Goal: Transaction & Acquisition: Obtain resource

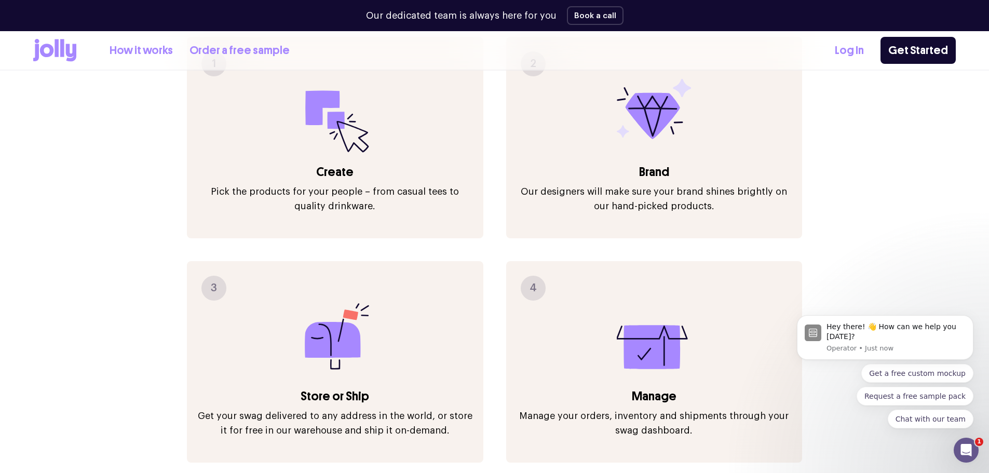
scroll to position [1506, 0]
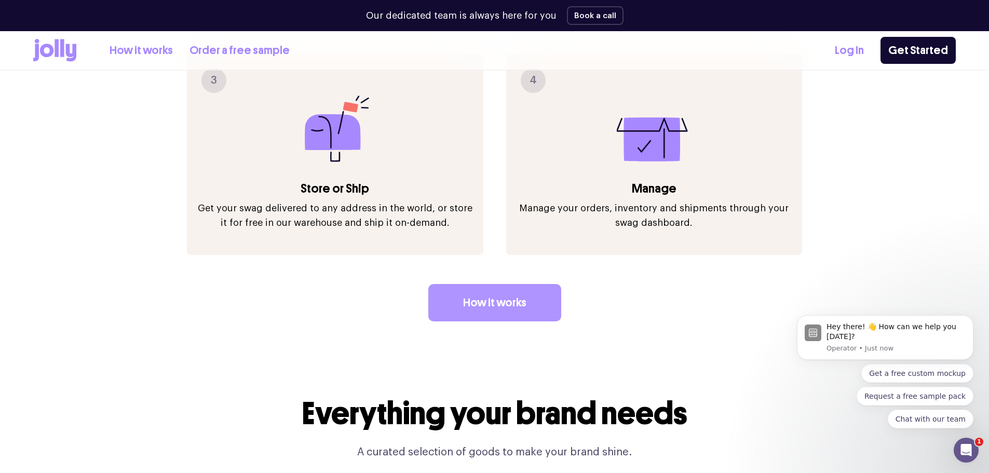
click at [510, 284] on link "How it works" at bounding box center [494, 302] width 133 height 37
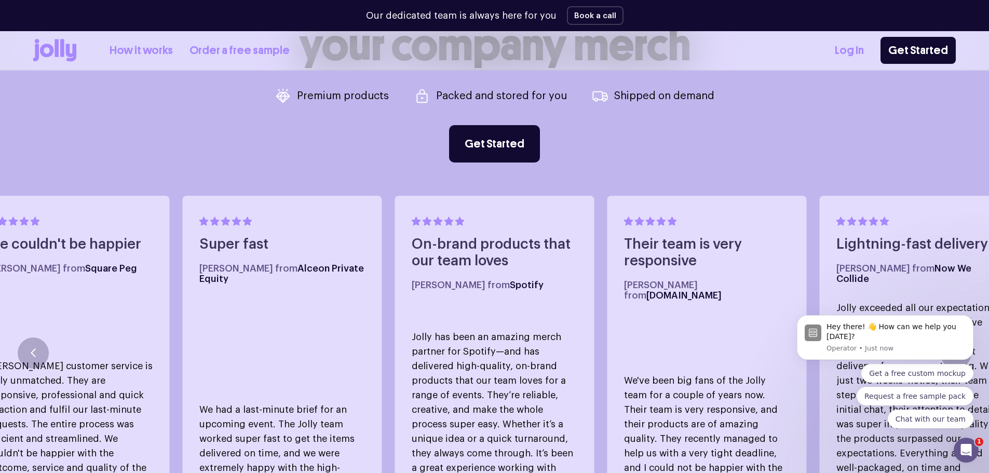
scroll to position [467, 0]
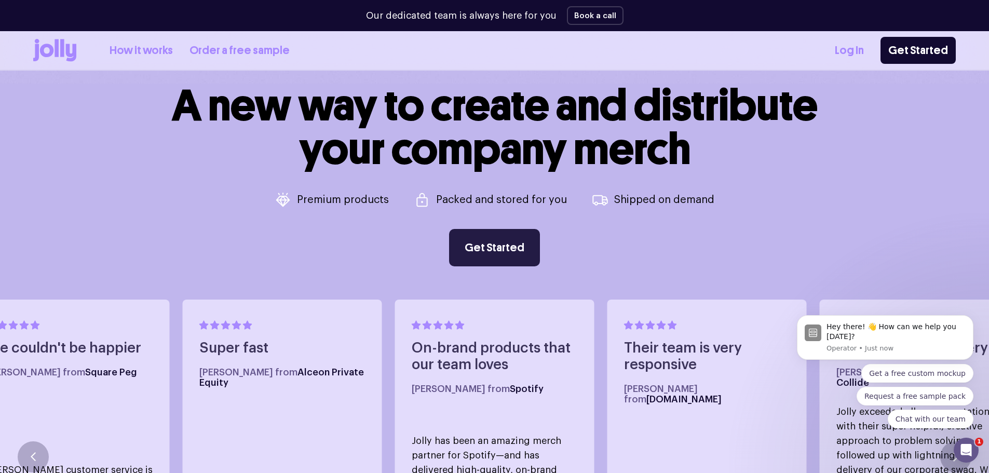
click at [491, 249] on link "Get Started" at bounding box center [494, 247] width 91 height 37
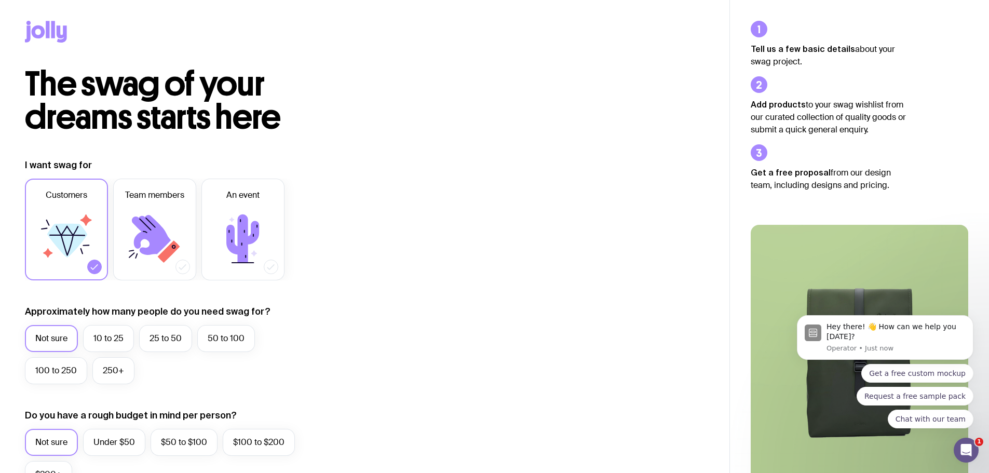
click at [38, 15] on div at bounding box center [365, 34] width 680 height 68
click at [39, 18] on div at bounding box center [365, 34] width 680 height 68
click at [47, 26] on icon at bounding box center [48, 29] width 4 height 17
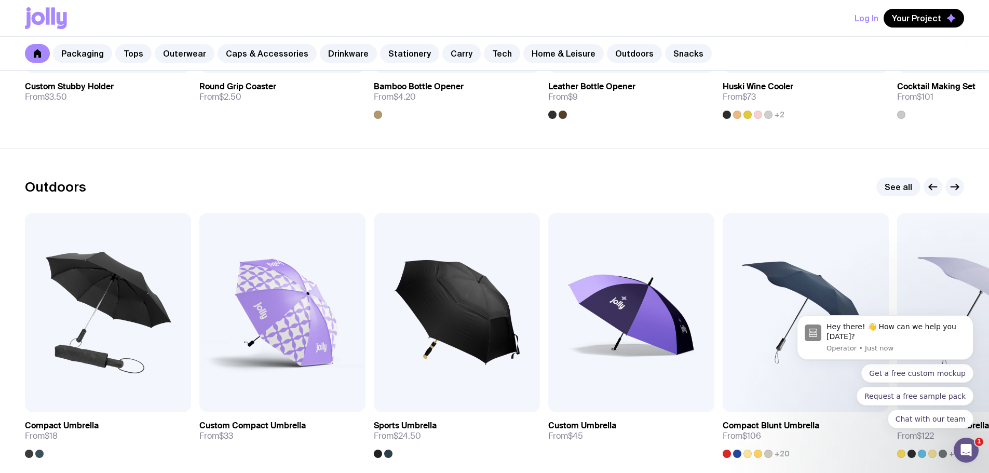
scroll to position [3168, 0]
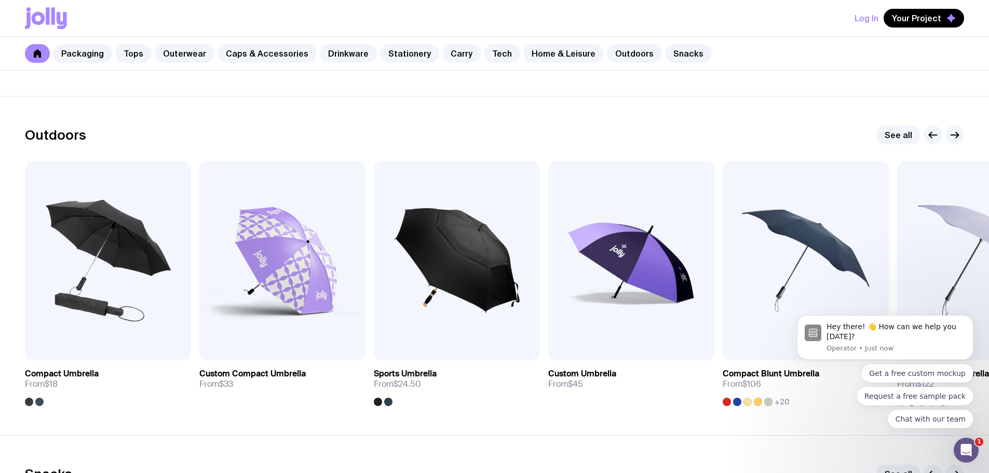
drag, startPoint x: 948, startPoint y: 262, endPoint x: 694, endPoint y: 248, distance: 254.9
click html "Hey there! 👋 How can we help you [DATE]? Operator • Just now Get a free custom …"
click at [951, 135] on icon "button" at bounding box center [955, 135] width 12 height 12
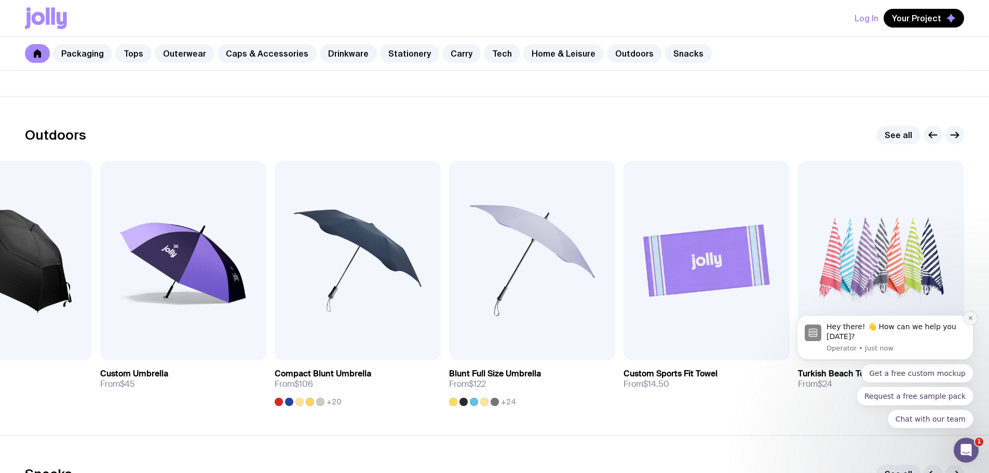
click at [970, 317] on icon "Dismiss notification" at bounding box center [971, 318] width 4 height 4
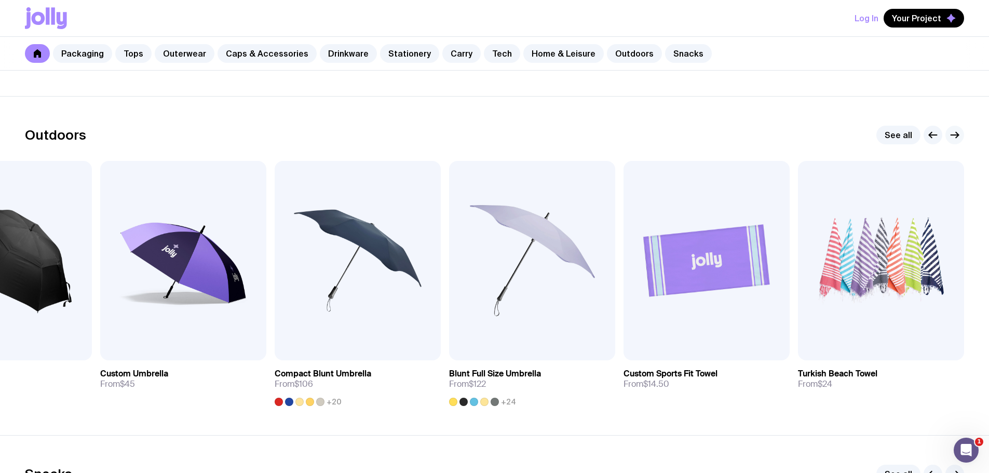
click at [961, 141] on button "button" at bounding box center [955, 135] width 19 height 19
click at [928, 136] on icon "button" at bounding box center [933, 135] width 12 height 12
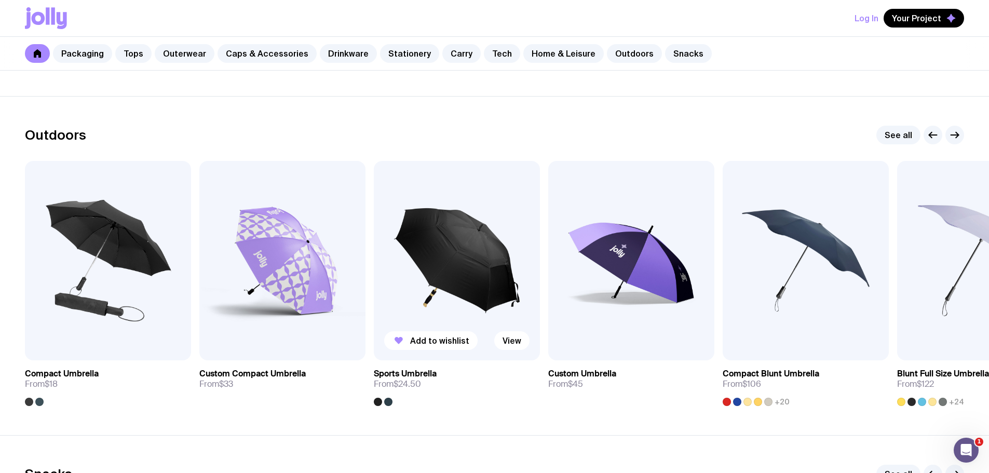
click at [474, 282] on img at bounding box center [457, 260] width 166 height 199
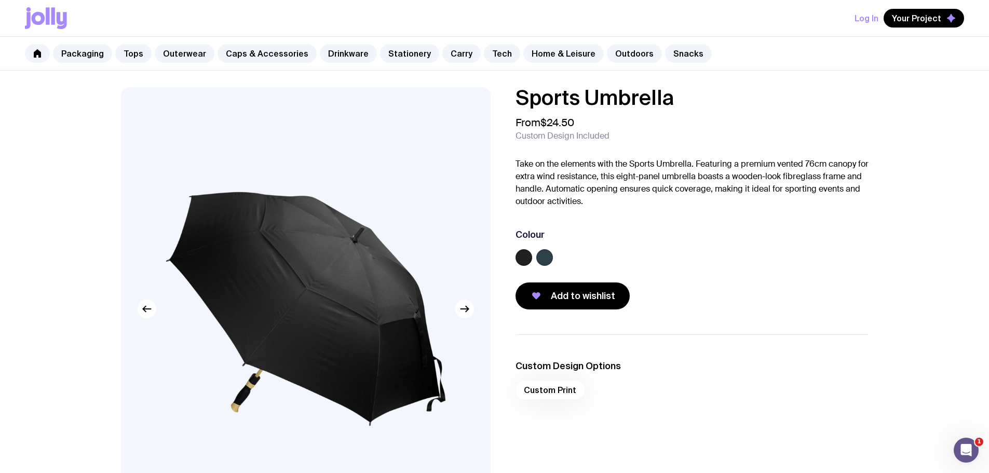
scroll to position [104, 0]
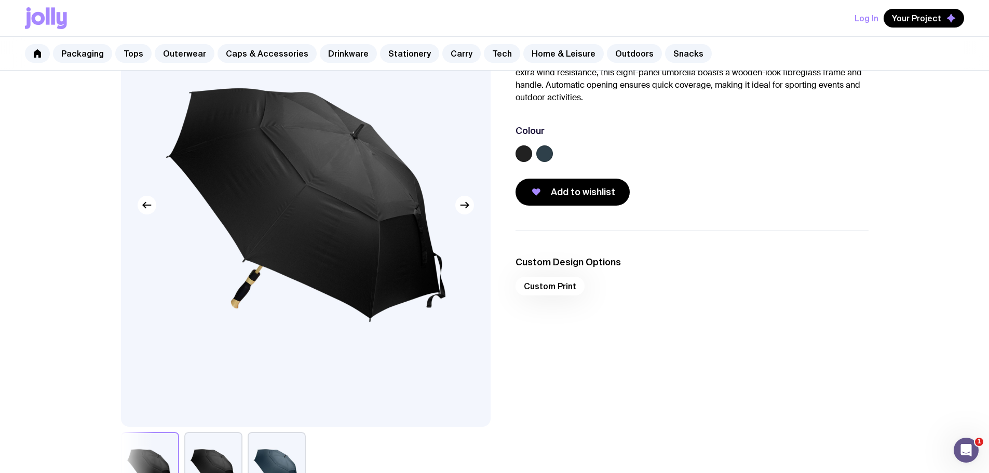
click at [547, 155] on label at bounding box center [545, 153] width 17 height 17
click at [0, 0] on input "radio" at bounding box center [0, 0] width 0 height 0
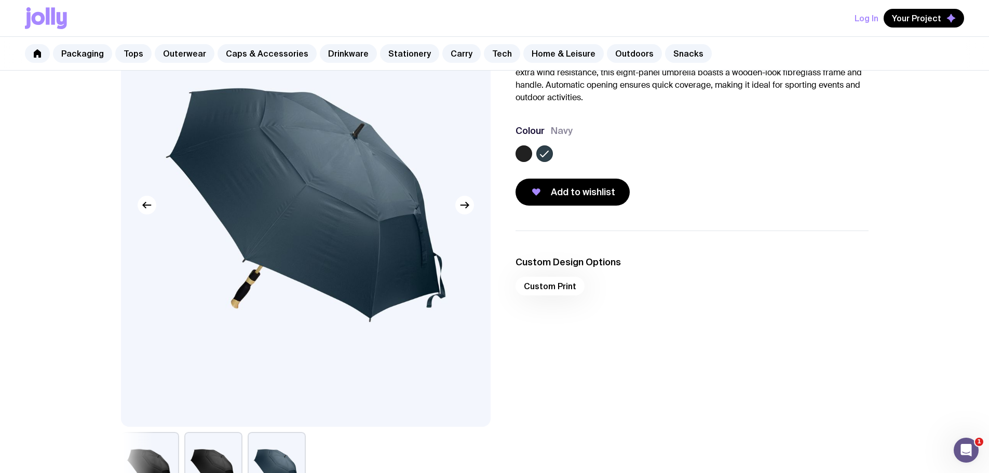
click at [520, 157] on label at bounding box center [524, 153] width 17 height 17
click at [0, 0] on input "radio" at bounding box center [0, 0] width 0 height 0
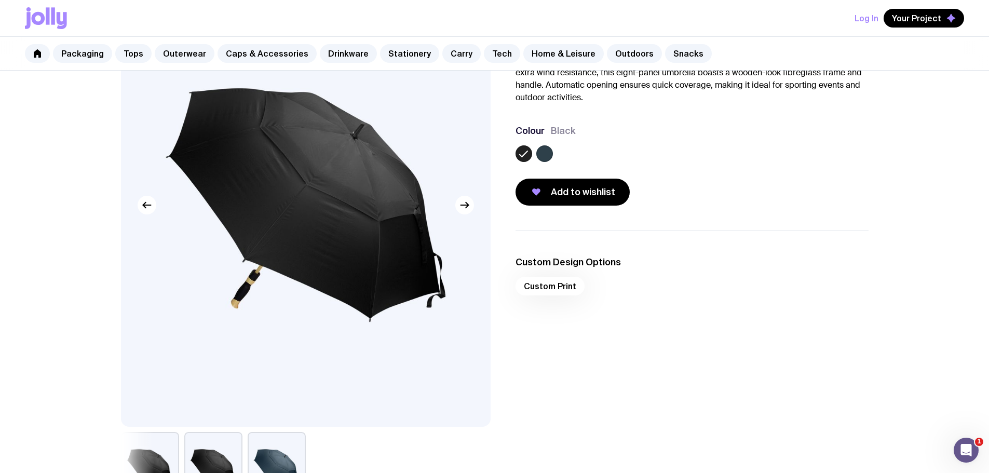
scroll to position [416, 0]
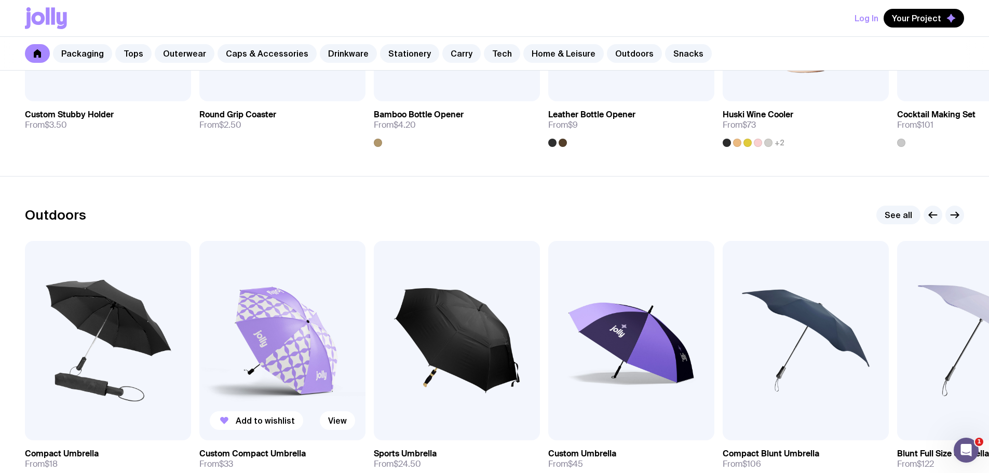
scroll to position [3140, 0]
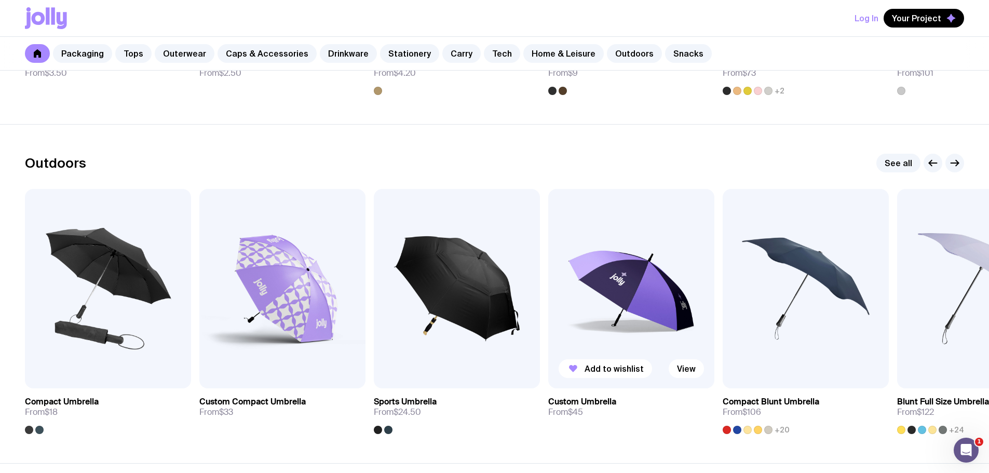
click at [631, 303] on img at bounding box center [631, 288] width 166 height 199
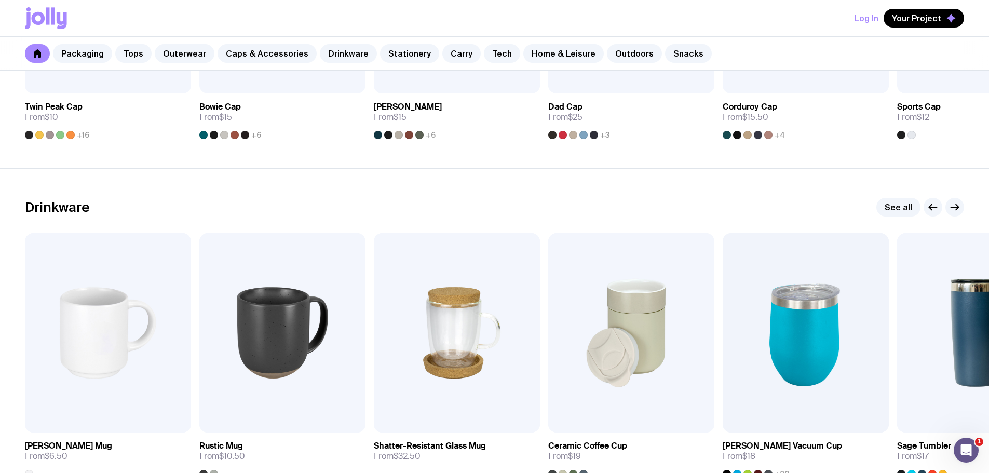
scroll to position [1504, 0]
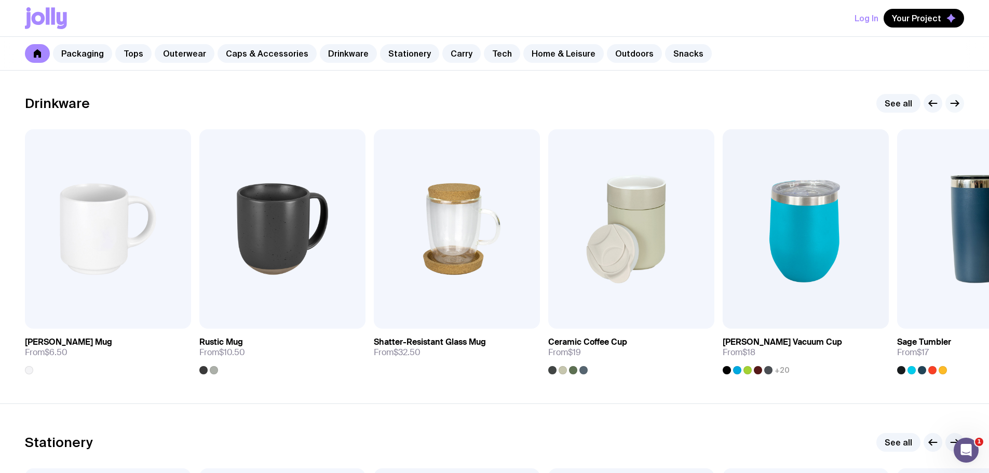
click at [960, 106] on icon "button" at bounding box center [955, 103] width 12 height 12
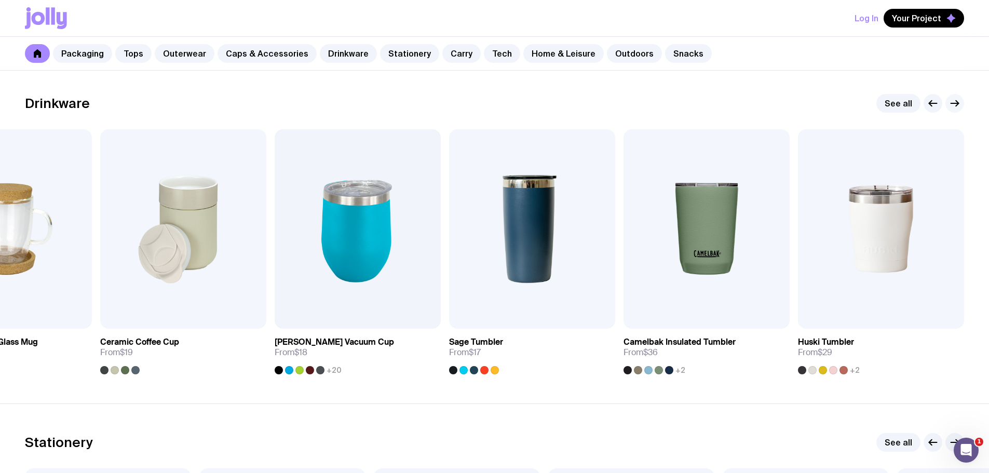
click at [959, 106] on icon "button" at bounding box center [955, 103] width 12 height 12
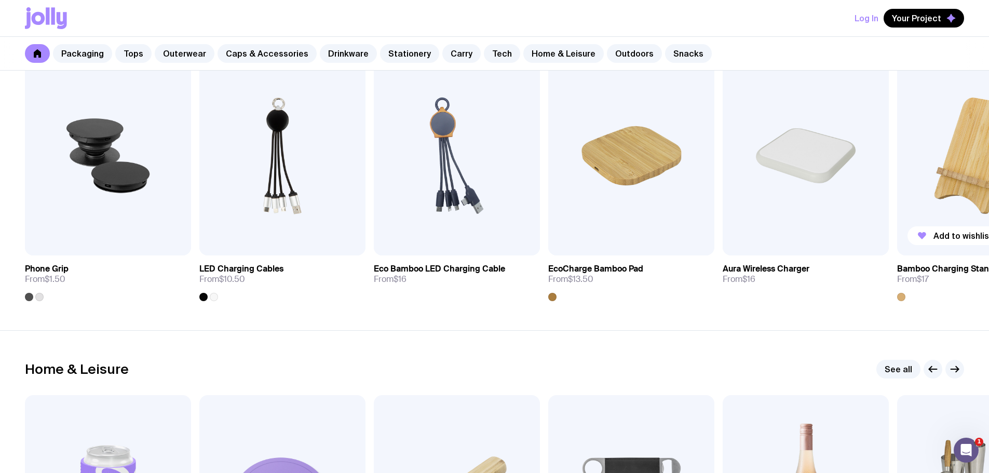
scroll to position [2543, 0]
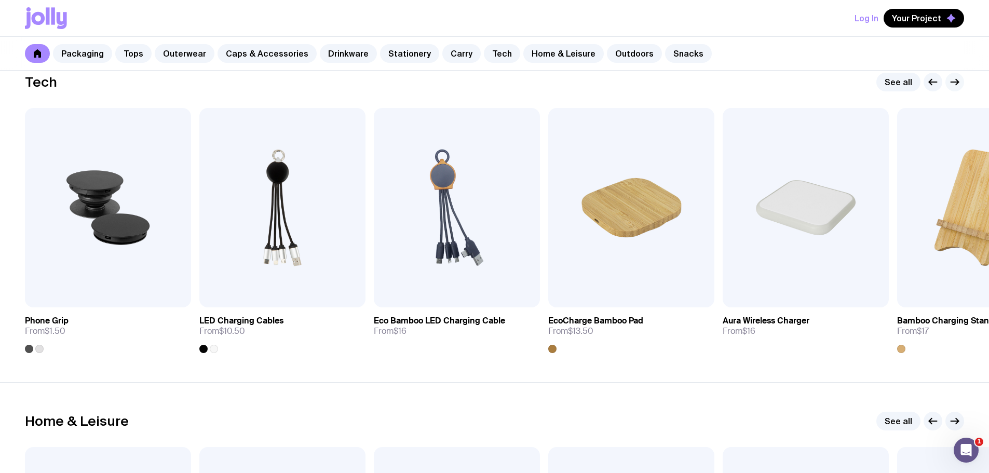
click at [950, 74] on button "button" at bounding box center [955, 82] width 19 height 19
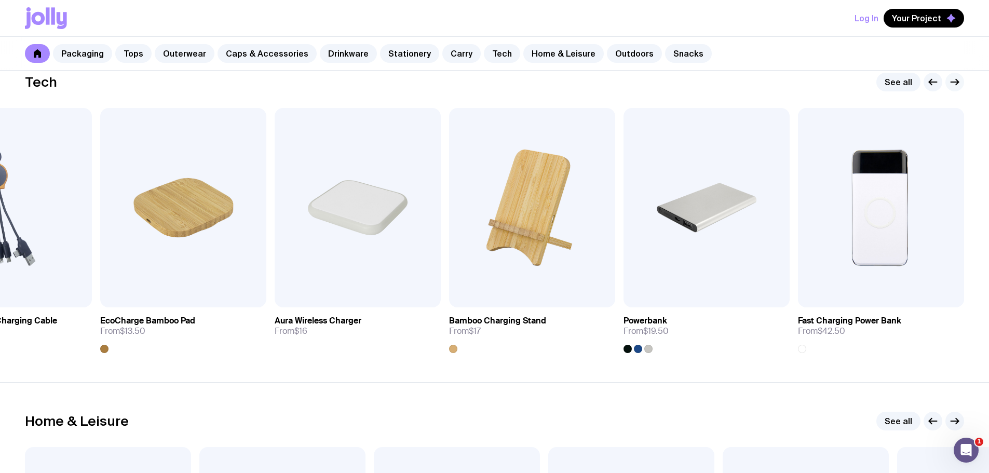
click at [953, 75] on button "button" at bounding box center [955, 82] width 19 height 19
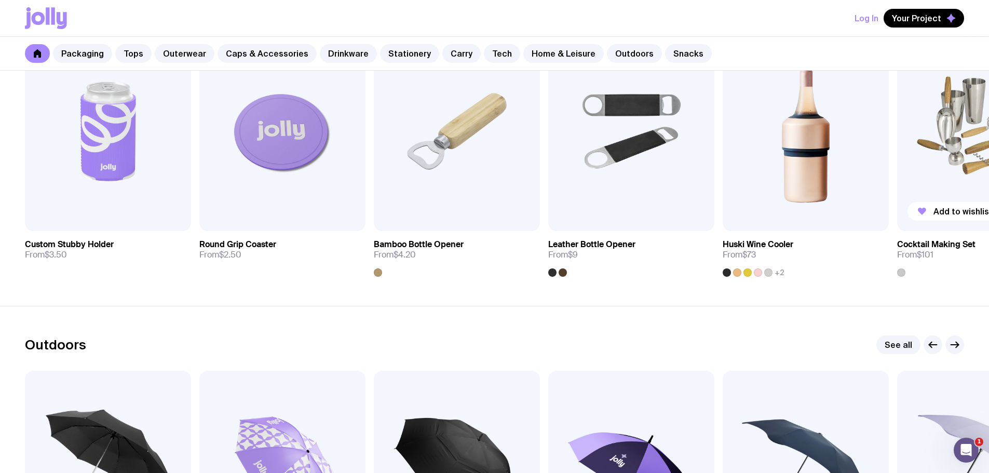
scroll to position [2855, 0]
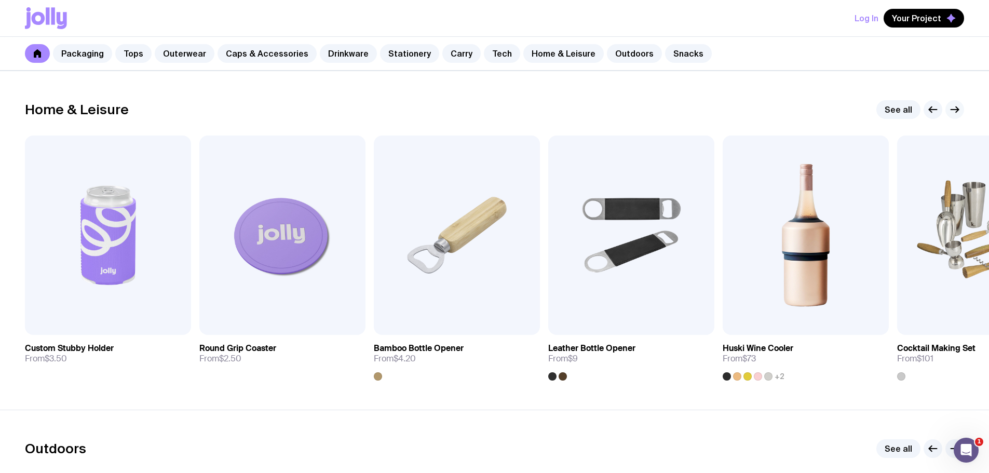
click at [952, 105] on icon "button" at bounding box center [955, 109] width 12 height 12
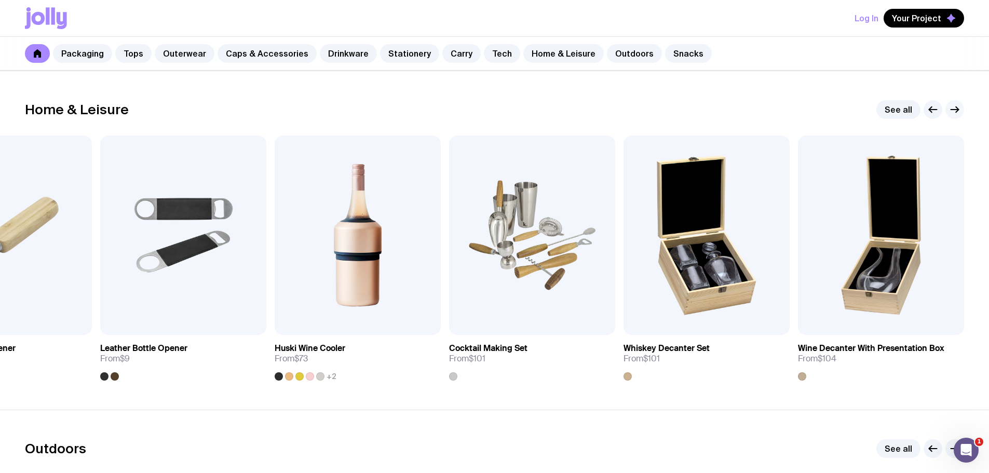
click at [952, 105] on icon "button" at bounding box center [955, 109] width 12 height 12
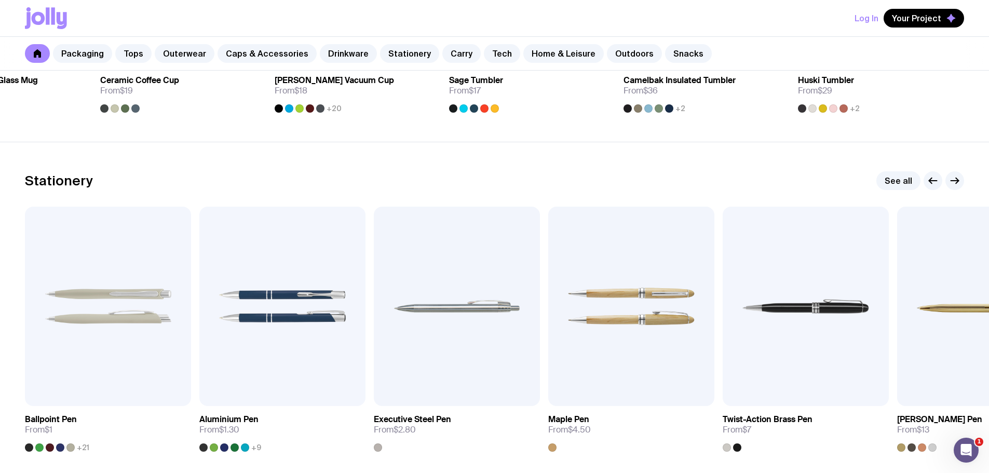
scroll to position [1714, 0]
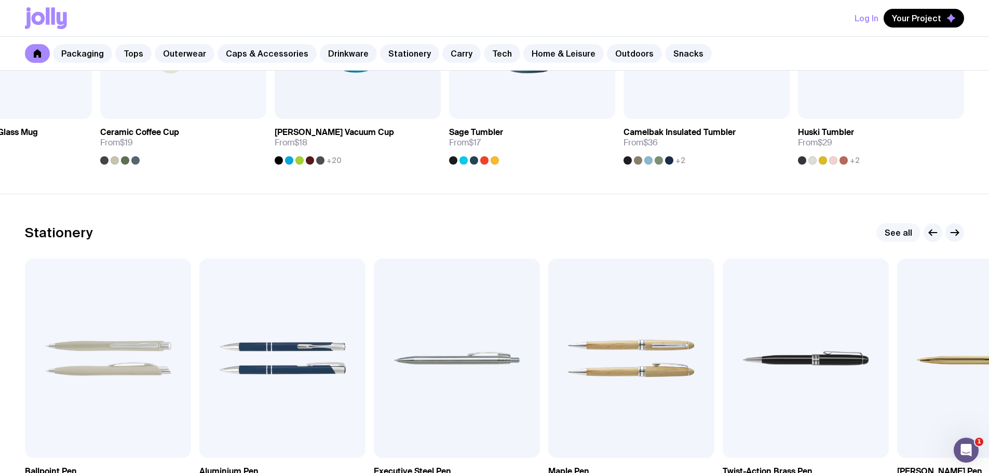
click at [904, 231] on link "See all" at bounding box center [899, 232] width 44 height 19
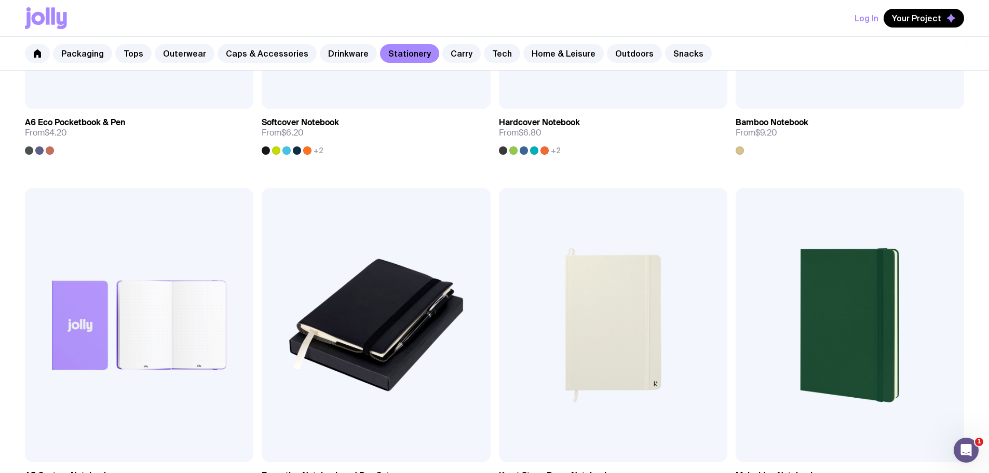
scroll to position [883, 0]
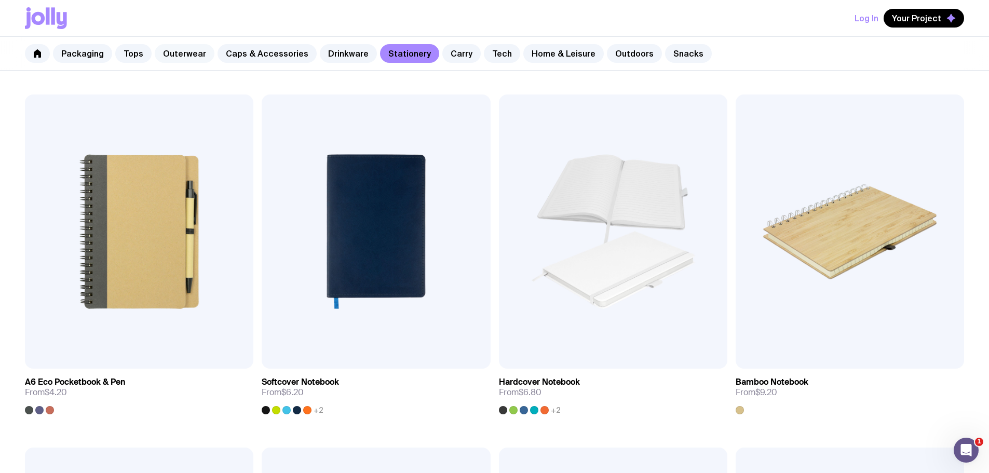
click at [168, 52] on link "Outerwear" at bounding box center [185, 53] width 60 height 19
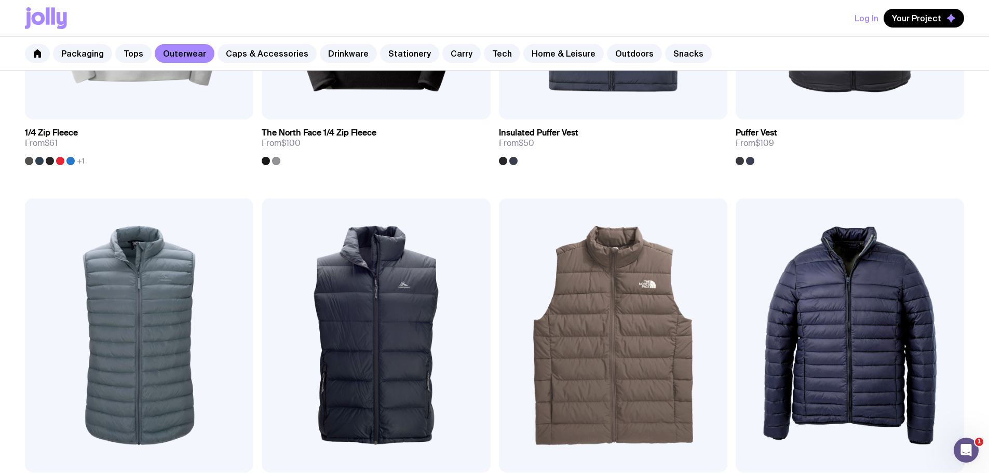
scroll to position [675, 0]
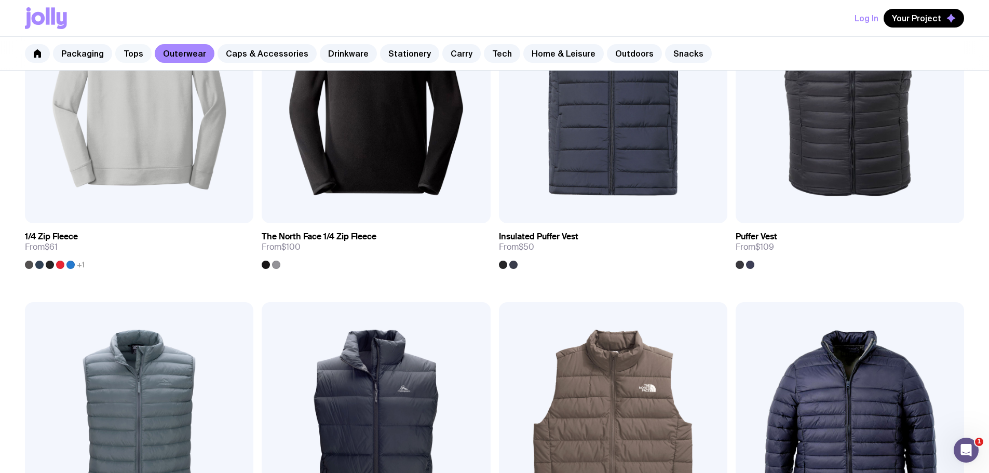
click at [120, 57] on link "Tops" at bounding box center [133, 53] width 36 height 19
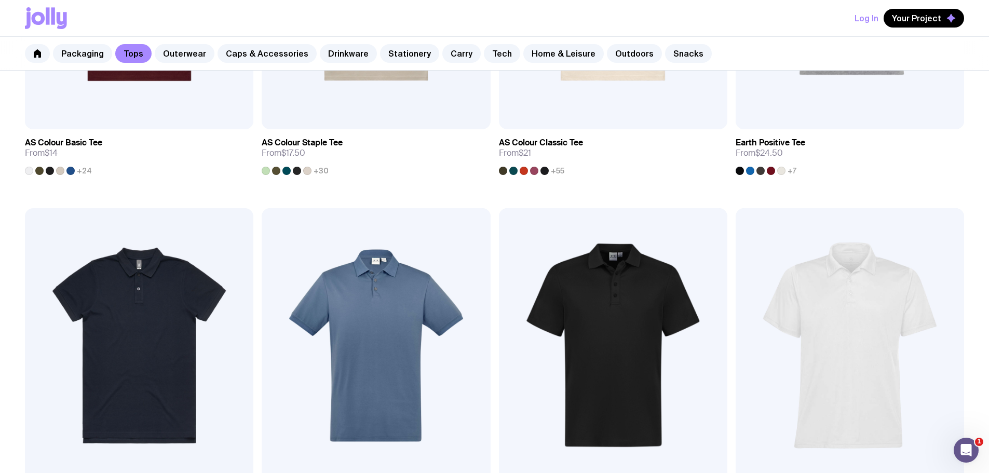
scroll to position [571, 0]
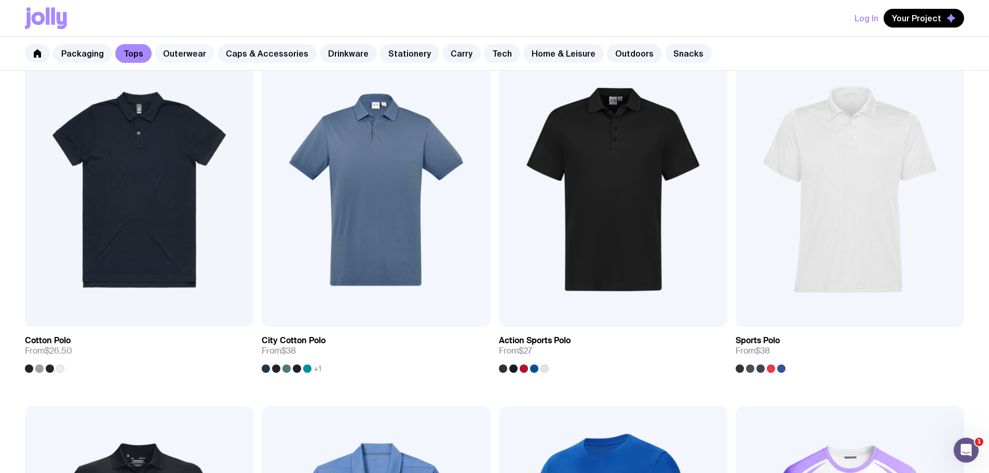
click at [168, 56] on link "Outerwear" at bounding box center [185, 53] width 60 height 19
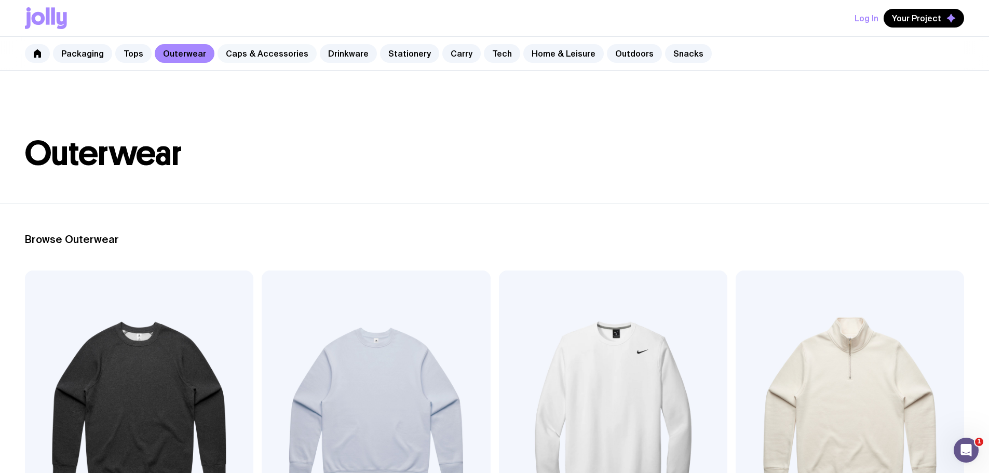
click at [260, 49] on link "Caps & Accessories" at bounding box center [267, 53] width 99 height 19
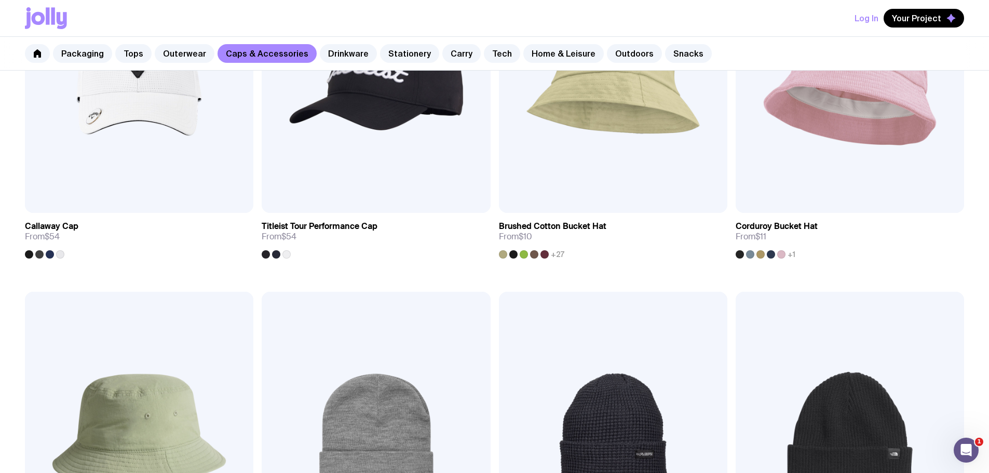
scroll to position [935, 0]
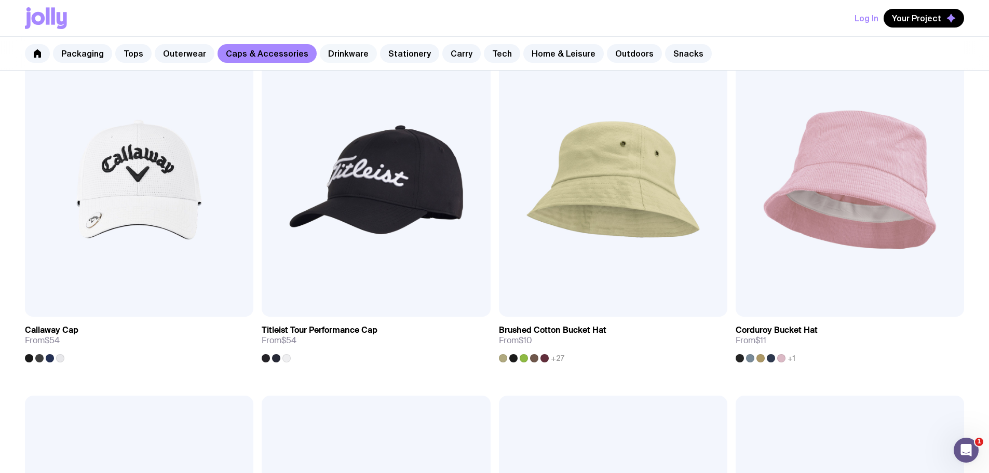
click at [340, 51] on link "Drinkware" at bounding box center [348, 53] width 57 height 19
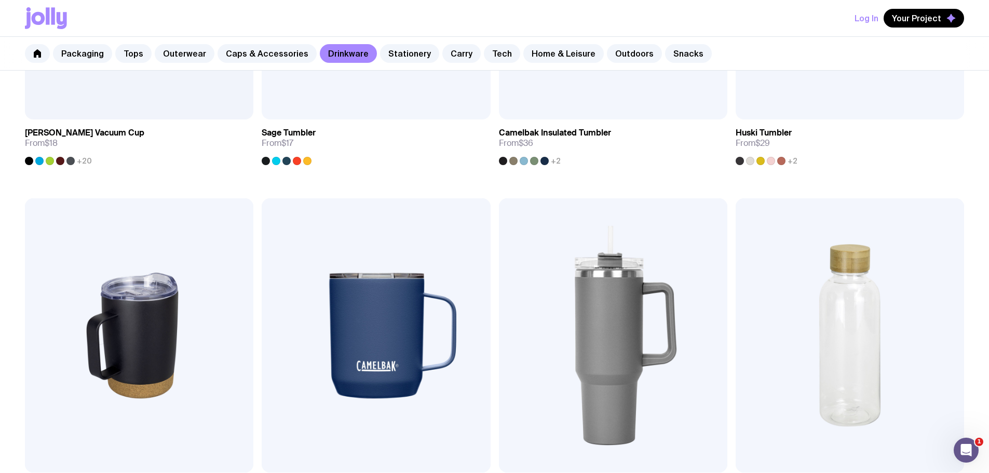
scroll to position [935, 0]
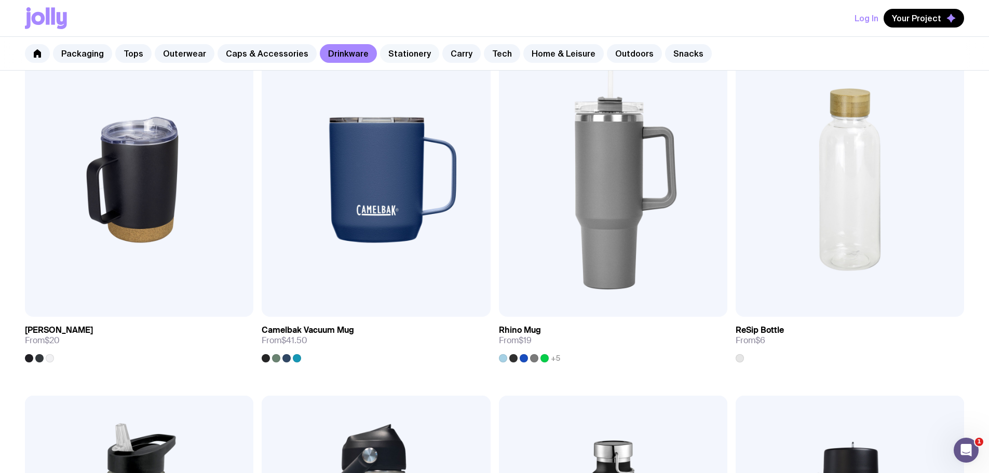
click at [387, 56] on link "Stationery" at bounding box center [409, 53] width 59 height 19
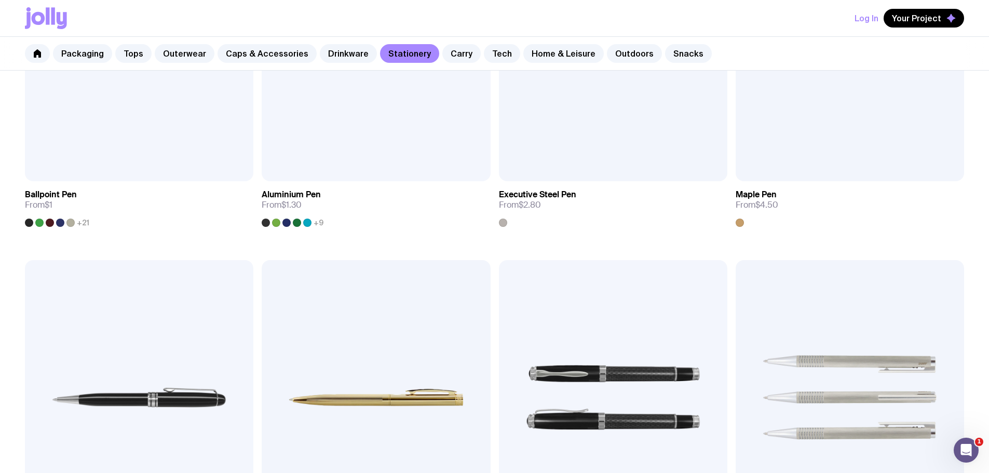
scroll to position [727, 0]
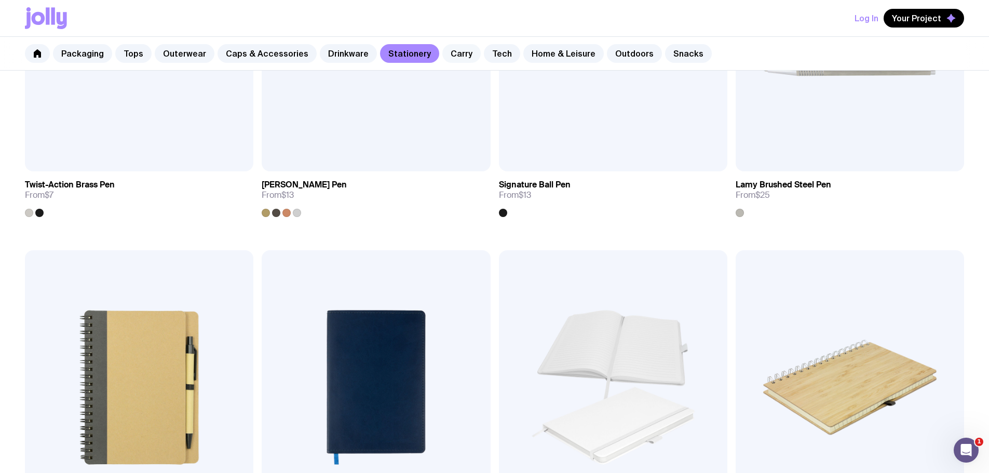
click at [443, 53] on link "Carry" at bounding box center [462, 53] width 38 height 19
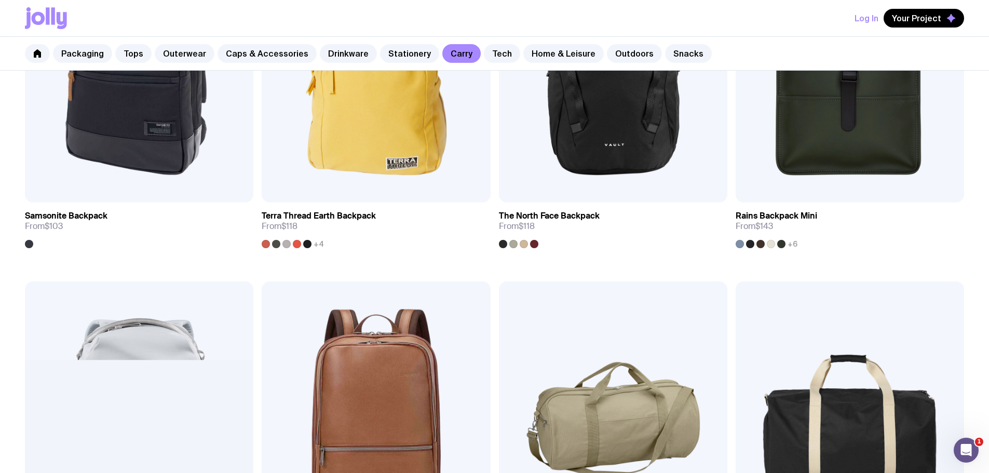
scroll to position [1454, 0]
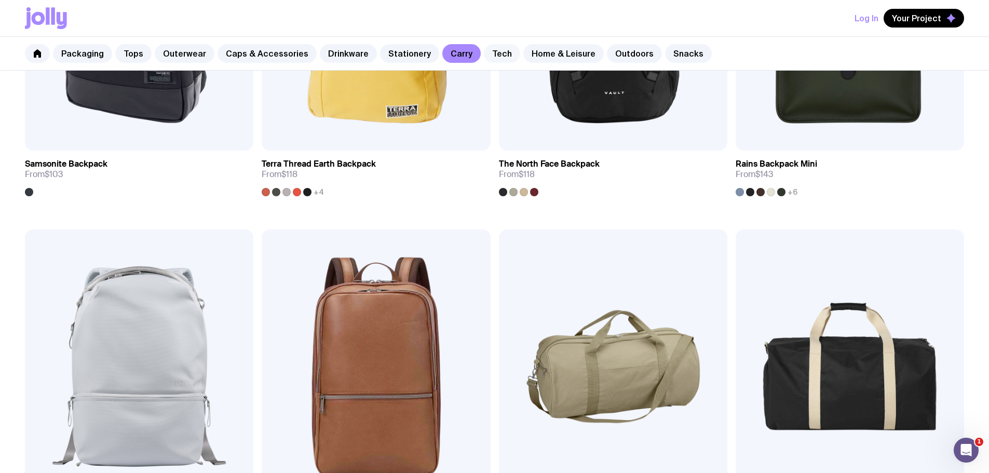
click at [492, 58] on link "Tech" at bounding box center [502, 53] width 36 height 19
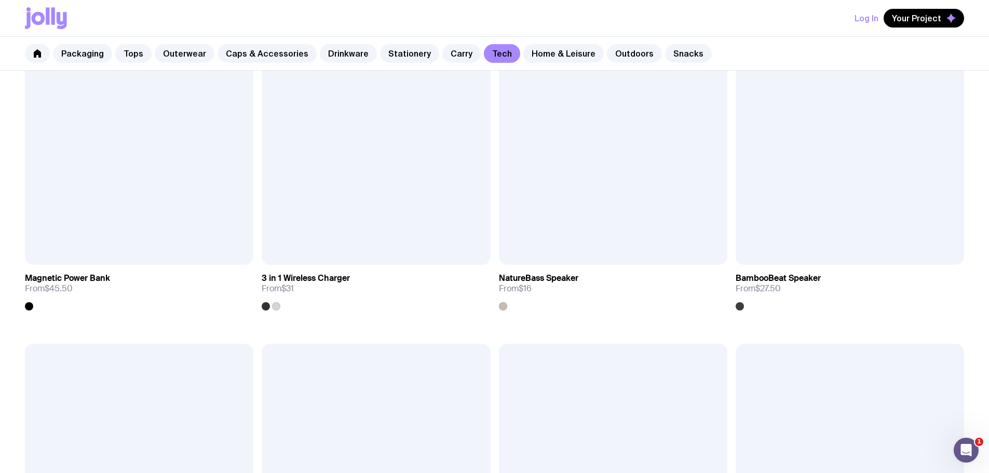
scroll to position [1091, 0]
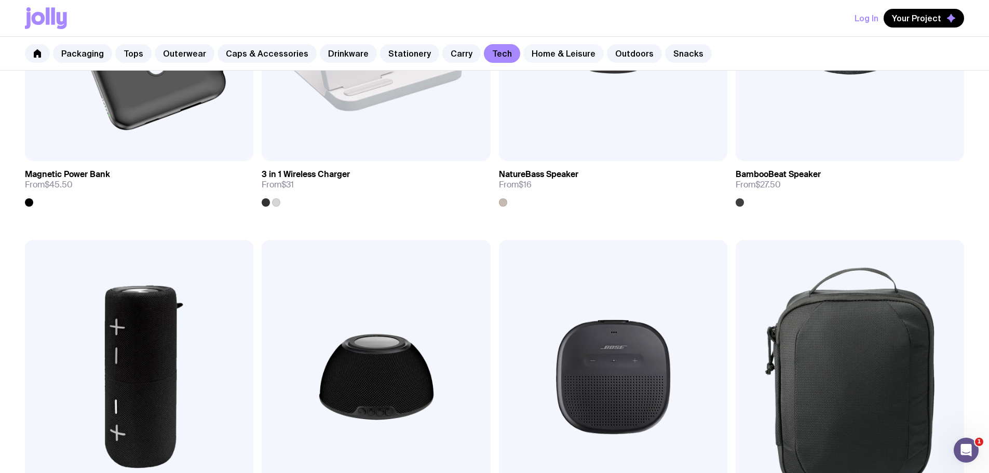
click at [567, 46] on link "Home & Leisure" at bounding box center [564, 53] width 81 height 19
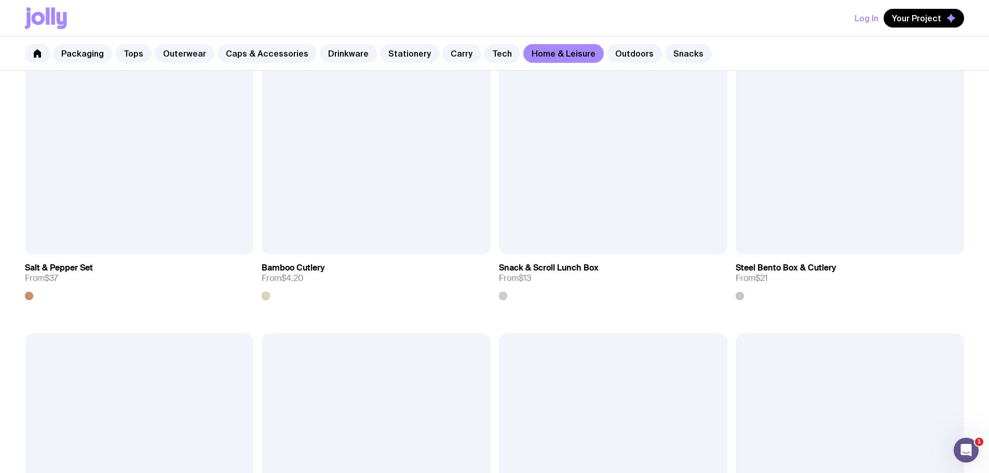
scroll to position [1247, 0]
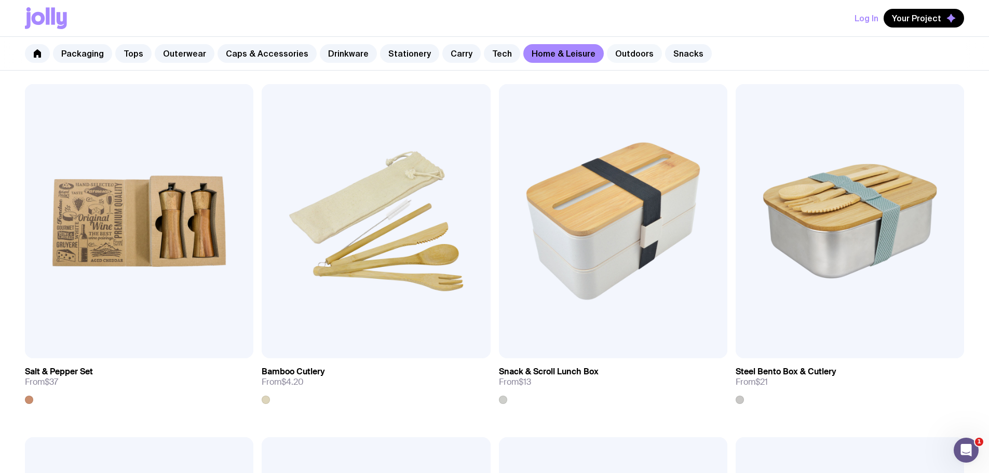
click at [610, 57] on link "Outdoors" at bounding box center [634, 53] width 55 height 19
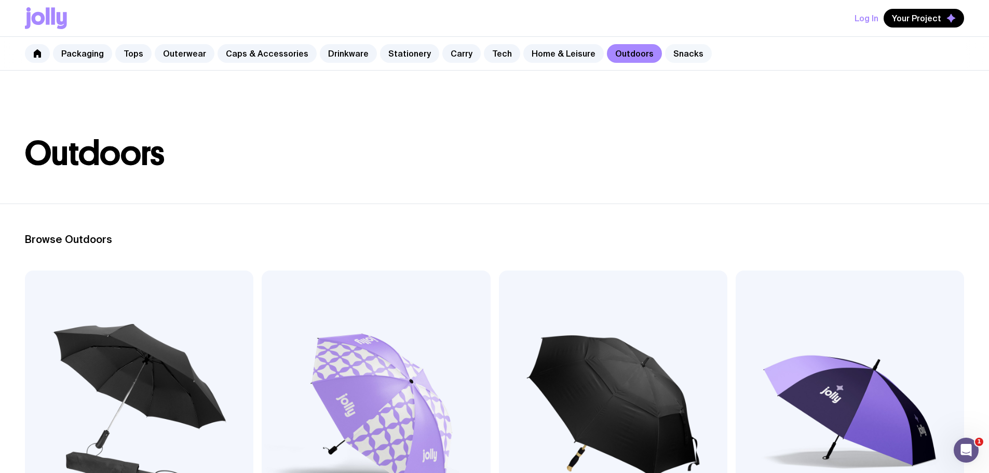
click at [666, 48] on link "Snacks" at bounding box center [688, 53] width 47 height 19
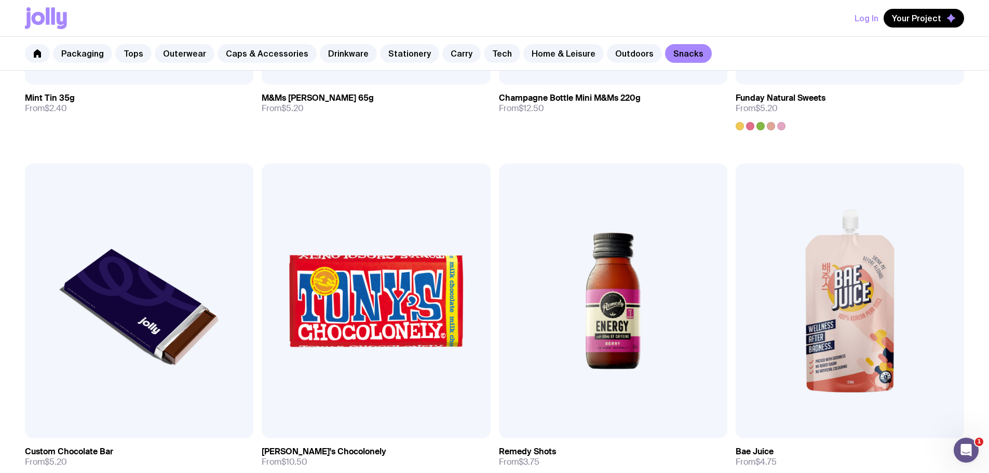
scroll to position [252, 0]
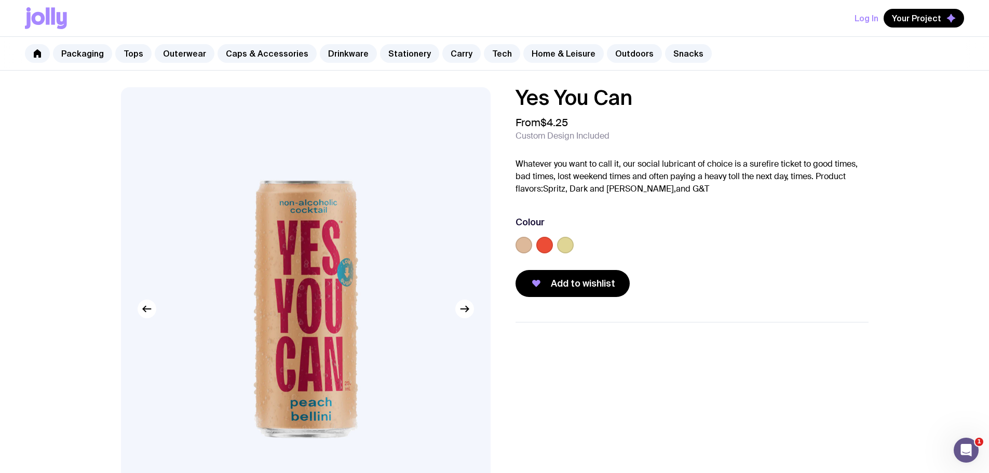
click at [49, 11] on icon at bounding box center [48, 15] width 4 height 17
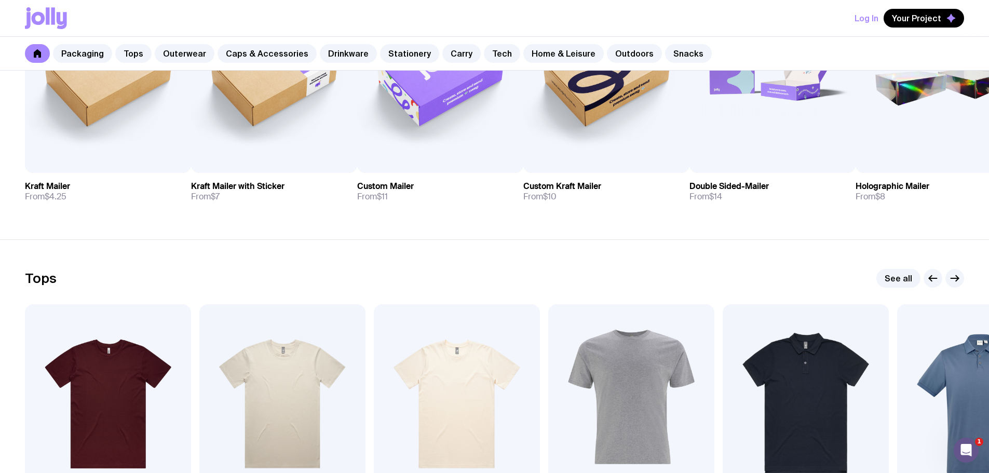
scroll to position [156, 0]
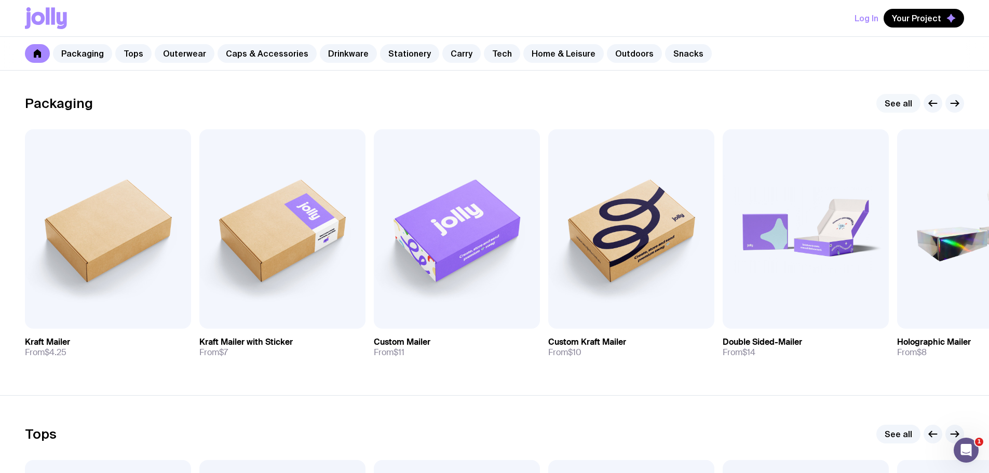
click at [900, 100] on link "See all" at bounding box center [899, 103] width 44 height 19
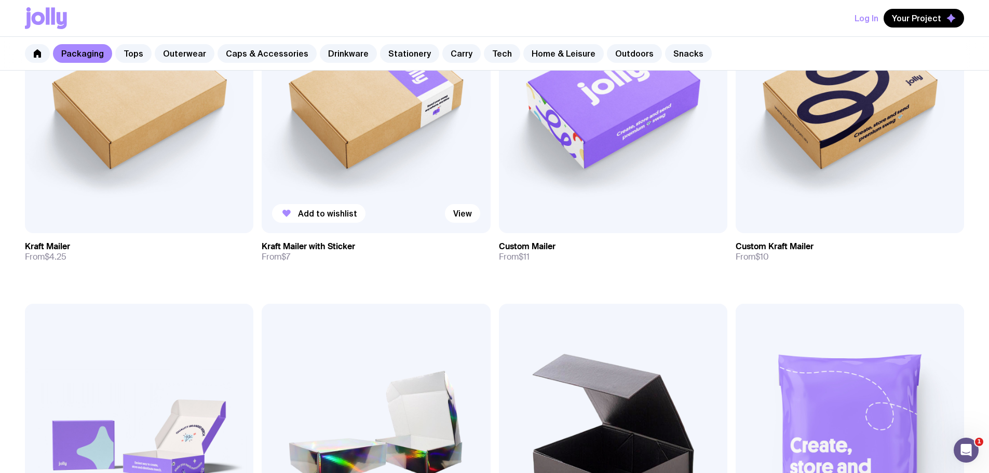
scroll to position [364, 0]
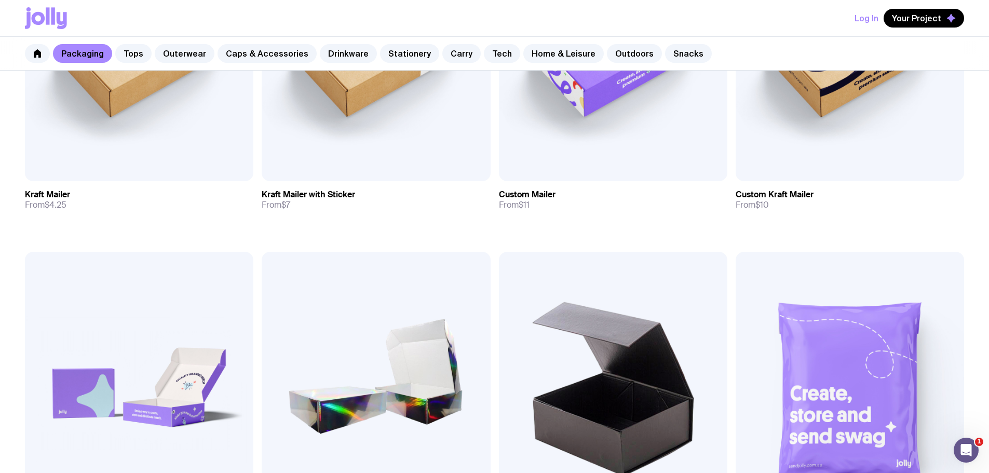
click at [36, 11] on icon at bounding box center [46, 18] width 42 height 22
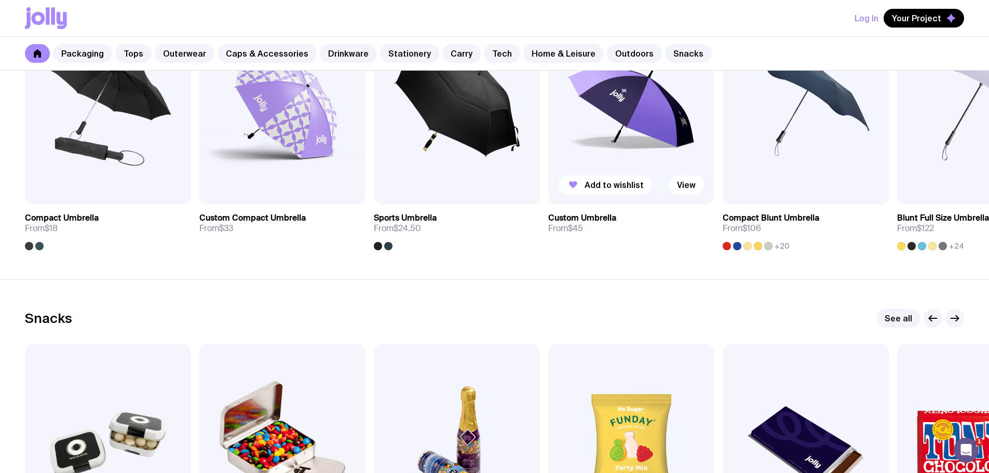
scroll to position [3272, 0]
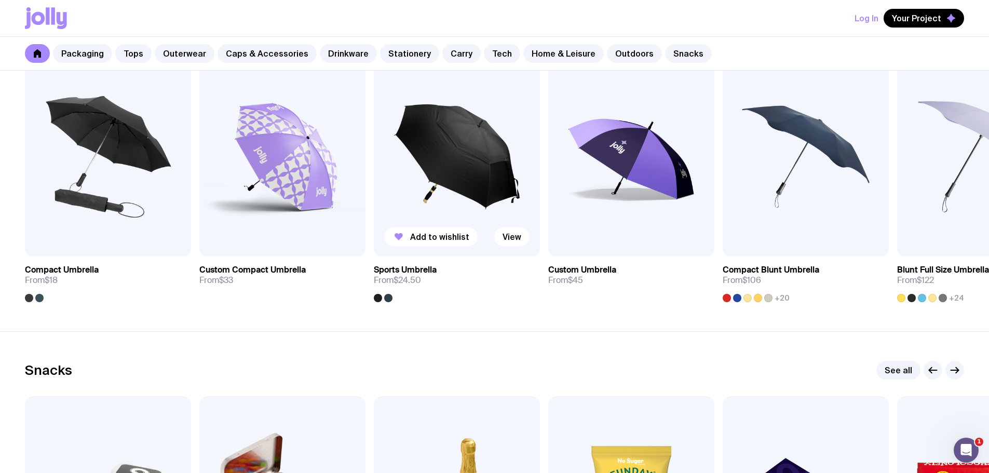
click at [470, 126] on img at bounding box center [457, 156] width 166 height 199
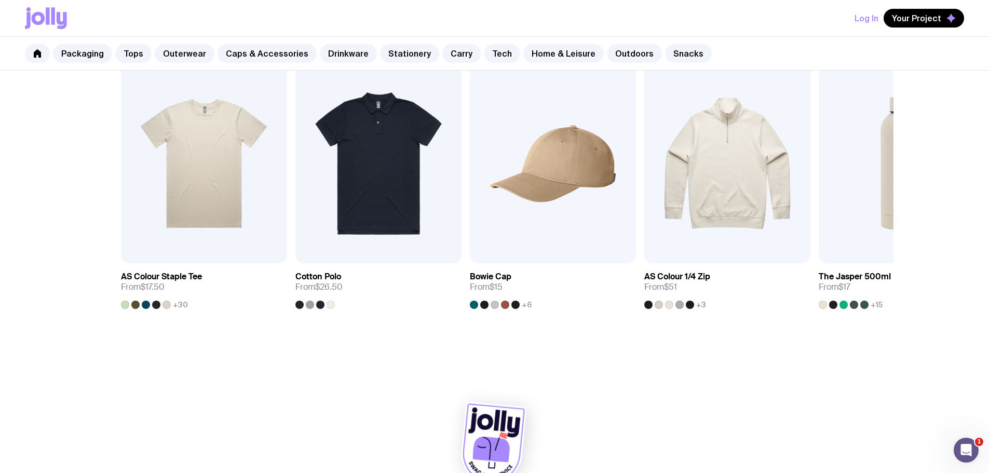
scroll to position [284, 0]
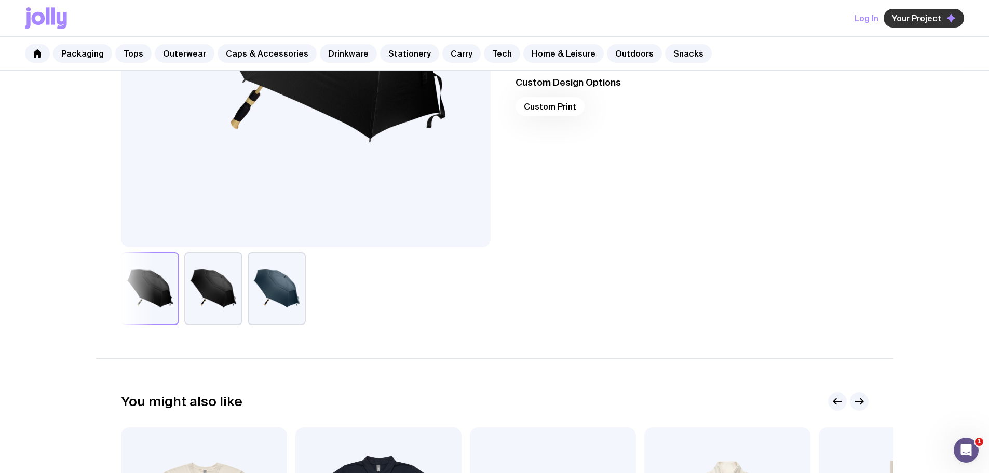
click at [911, 19] on span "Your Project" at bounding box center [916, 18] width 49 height 10
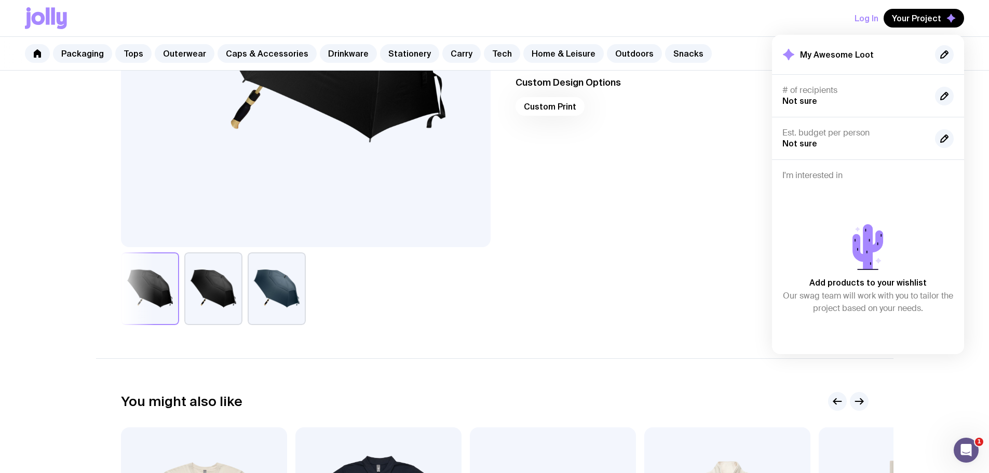
click at [38, 16] on icon at bounding box center [46, 18] width 42 height 22
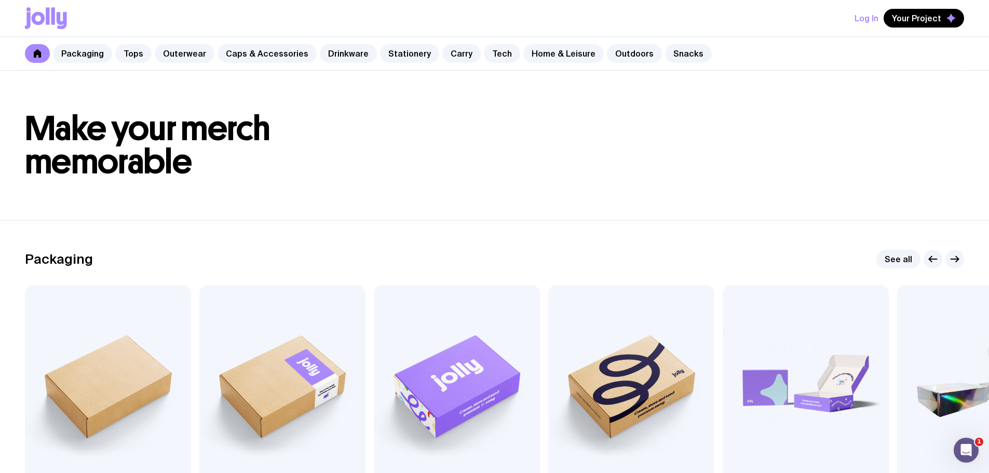
click at [46, 12] on icon at bounding box center [46, 18] width 42 height 22
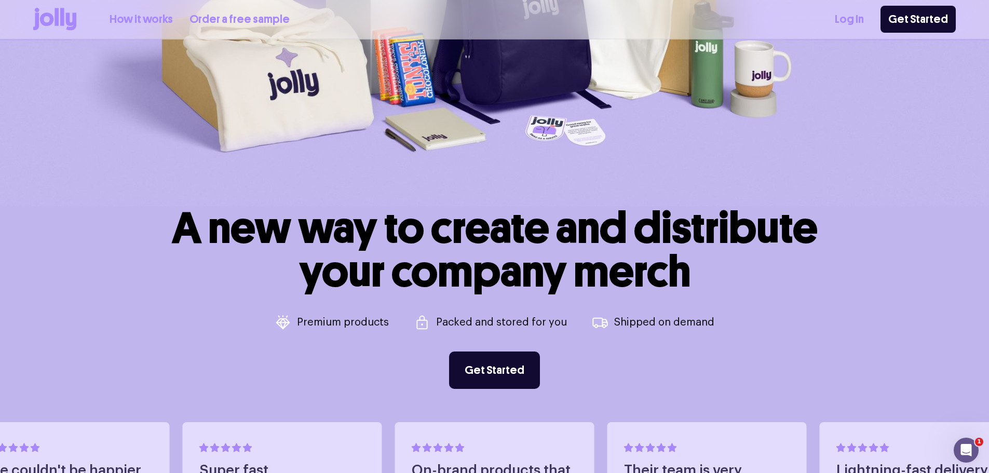
click at [227, 15] on div "How it works Order a free sample Log In Get Started" at bounding box center [494, 19] width 923 height 38
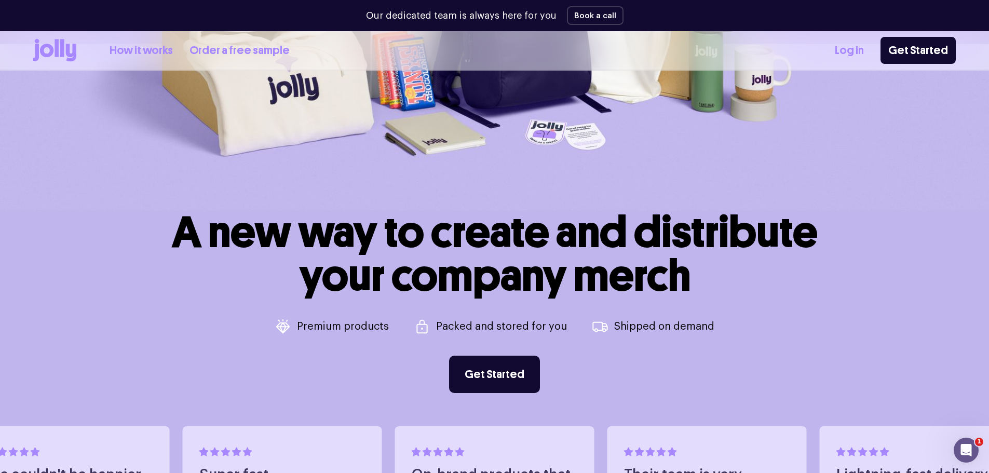
scroll to position [343, 0]
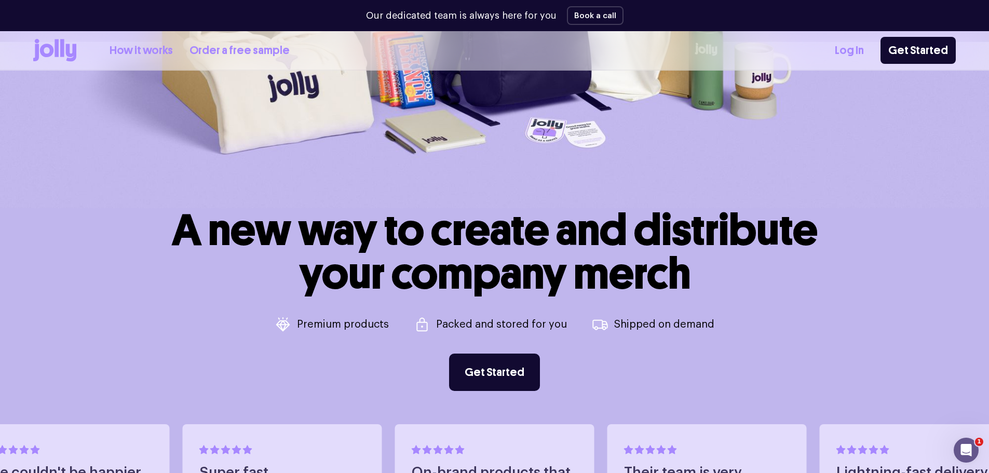
click at [253, 52] on link "Order a free sample" at bounding box center [240, 50] width 100 height 17
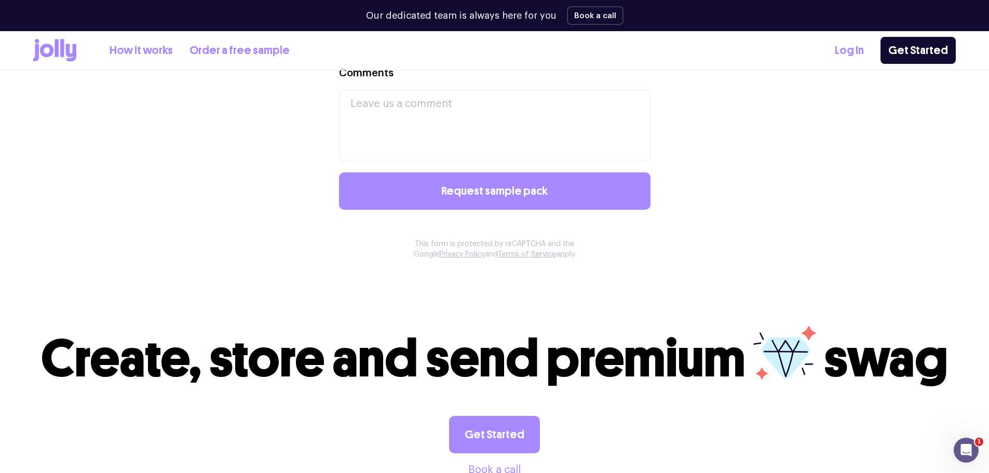
scroll to position [1039, 0]
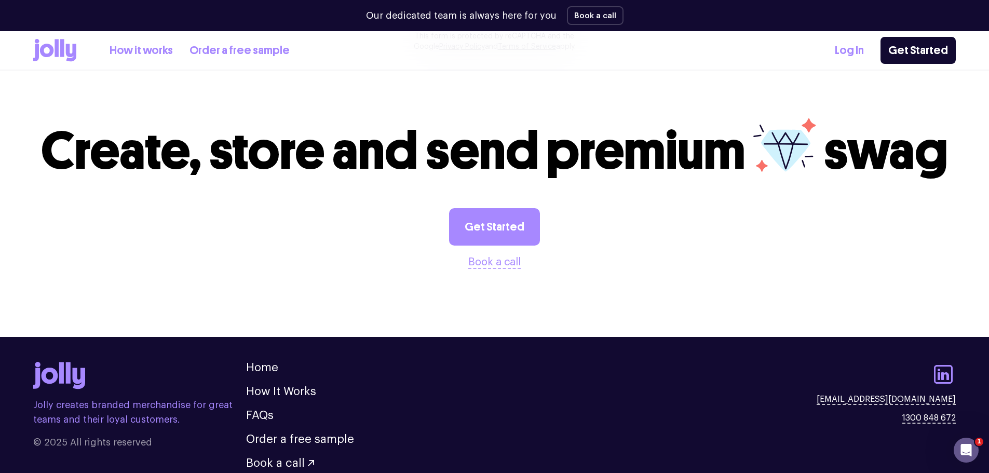
click at [124, 45] on link "How it works" at bounding box center [141, 50] width 63 height 17
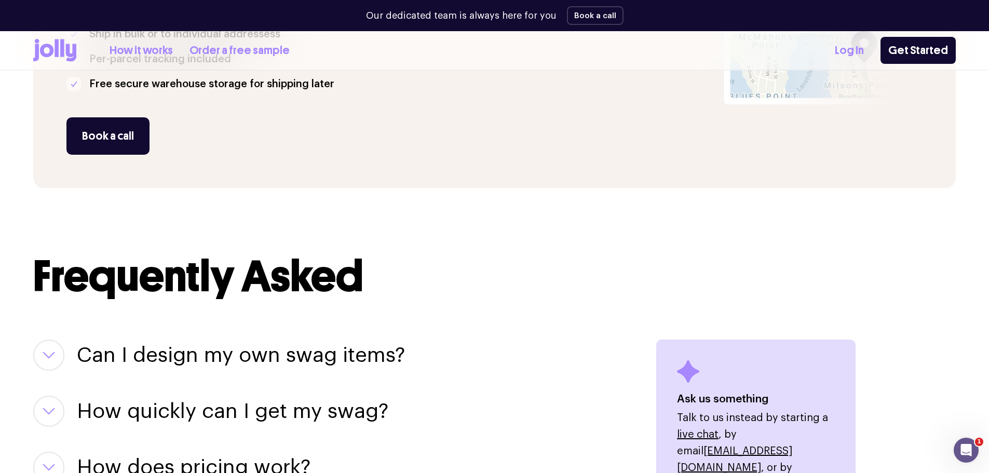
scroll to position [1247, 0]
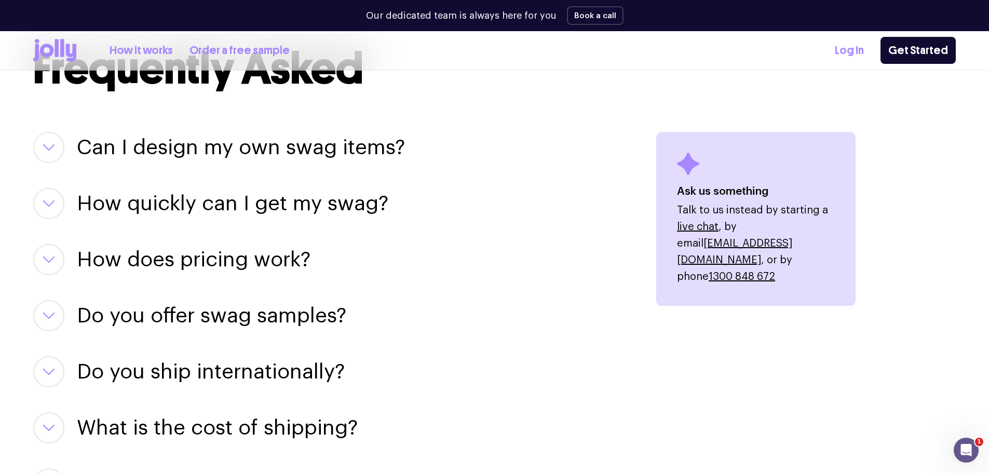
click at [199, 146] on h3 "Can I design my own swag items?" at bounding box center [241, 147] width 328 height 31
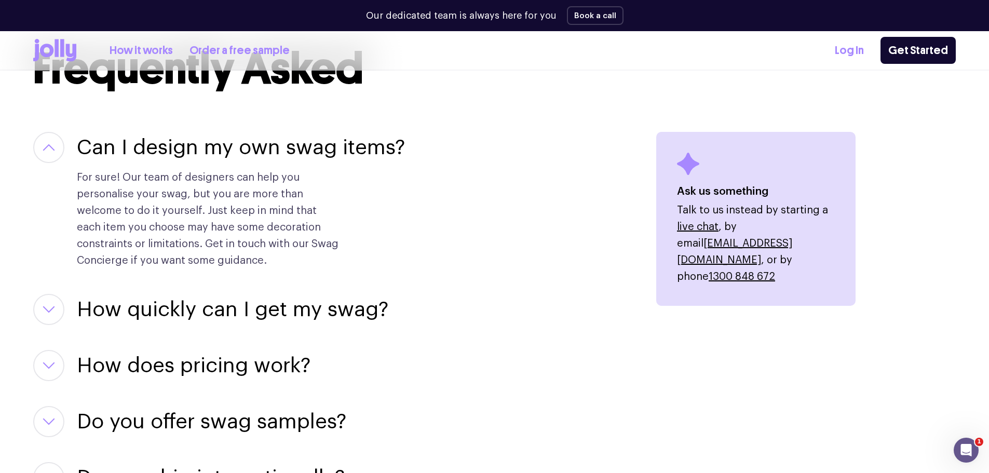
click at [54, 150] on icon "button" at bounding box center [49, 147] width 10 height 5
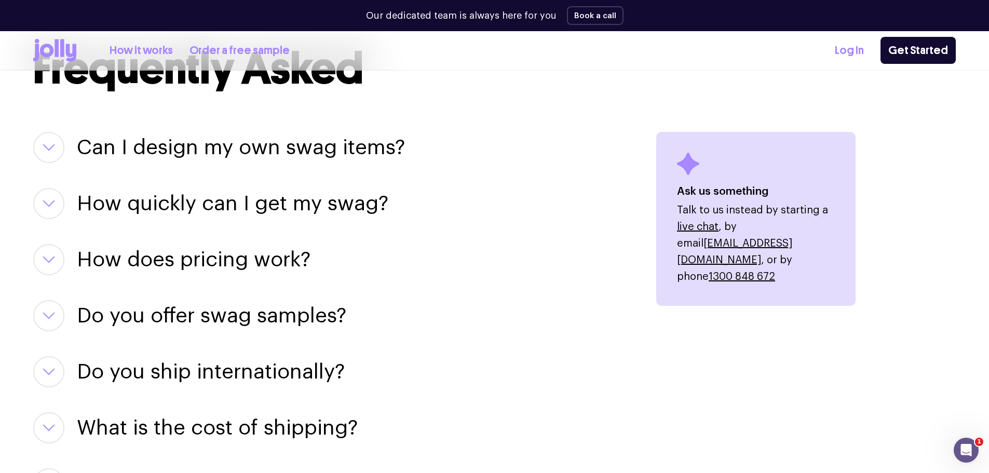
click at [49, 196] on button "button" at bounding box center [48, 203] width 31 height 31
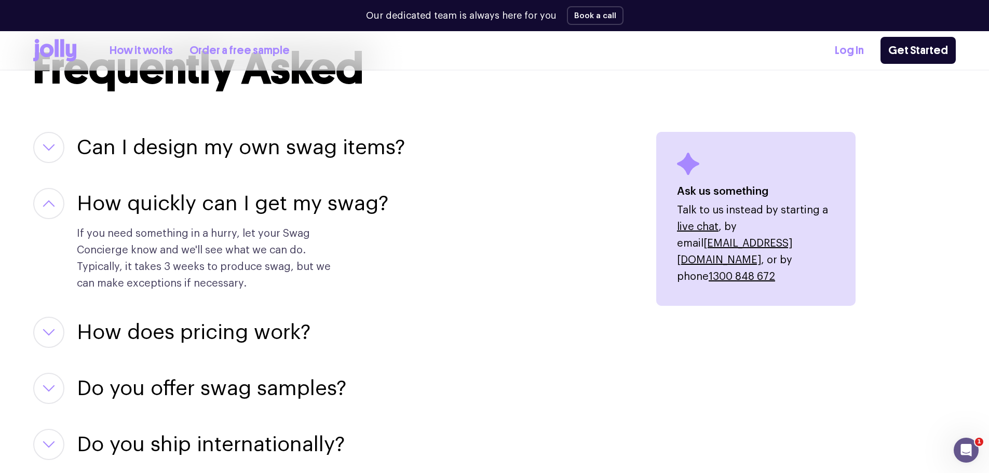
click at [49, 196] on button "button" at bounding box center [48, 203] width 31 height 31
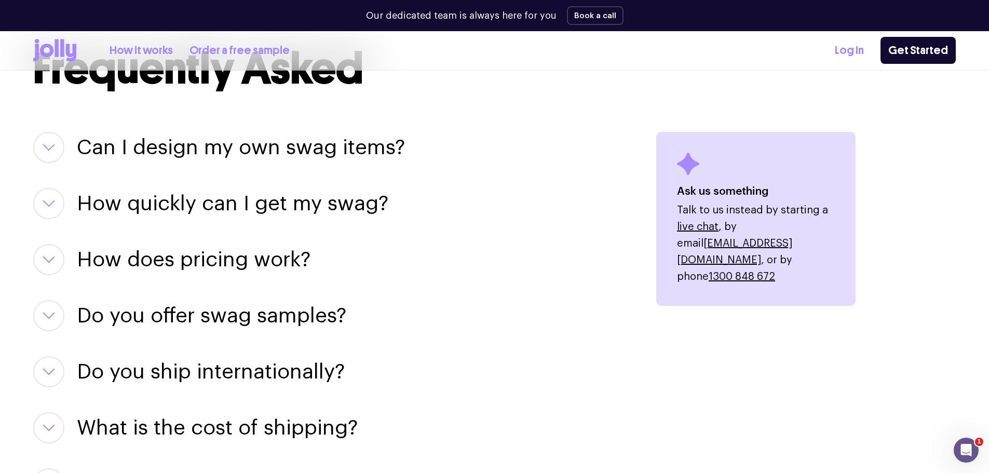
click at [57, 194] on button "button" at bounding box center [48, 203] width 31 height 31
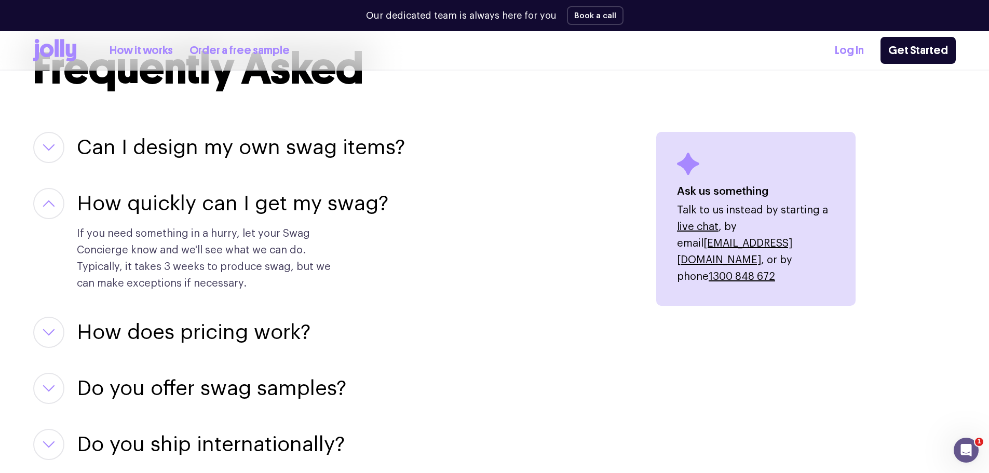
click at [53, 194] on button "button" at bounding box center [48, 203] width 31 height 31
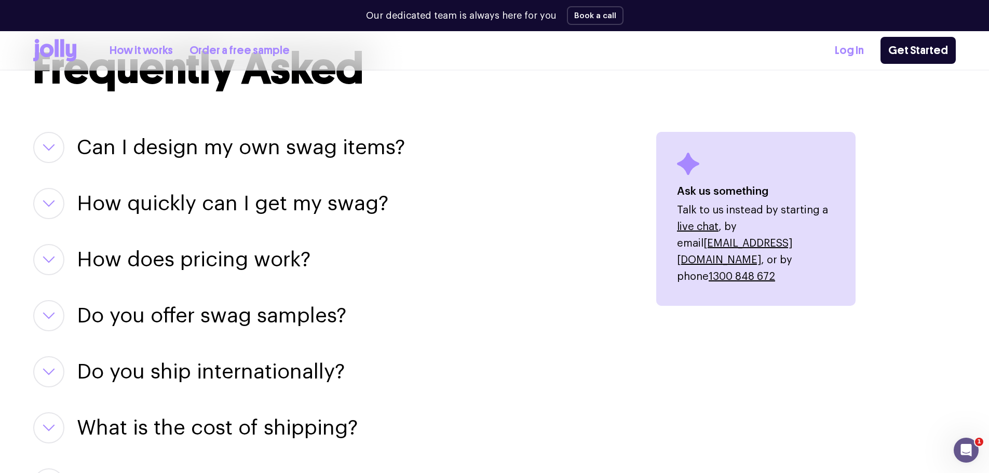
click at [42, 263] on button "button" at bounding box center [48, 259] width 31 height 31
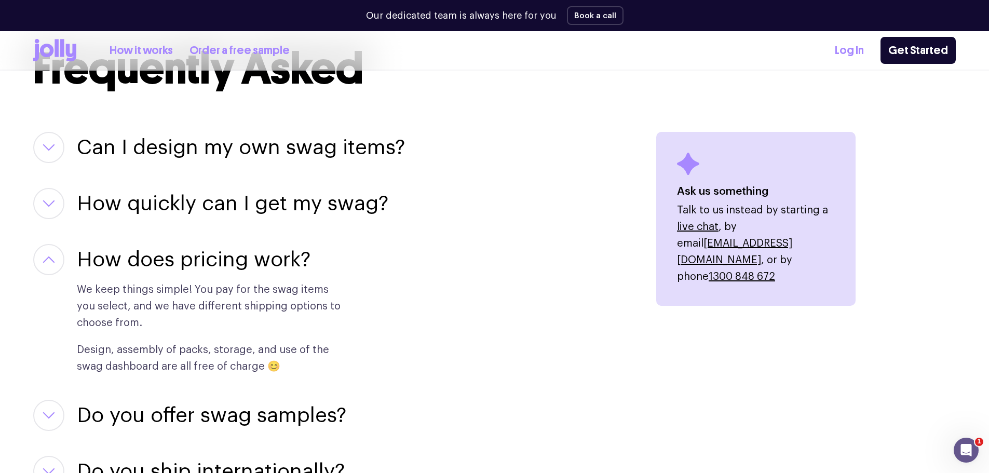
click at [49, 262] on icon "button" at bounding box center [49, 259] width 12 height 7
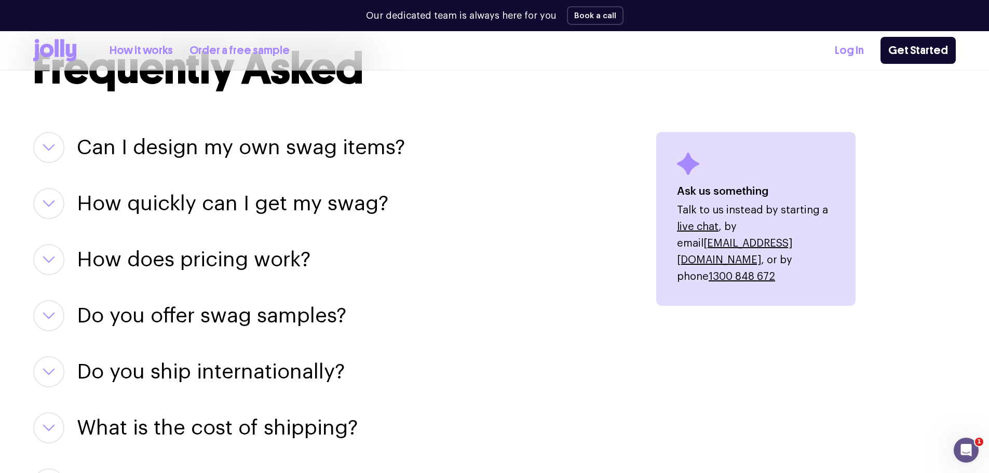
click at [57, 309] on button "button" at bounding box center [48, 315] width 31 height 31
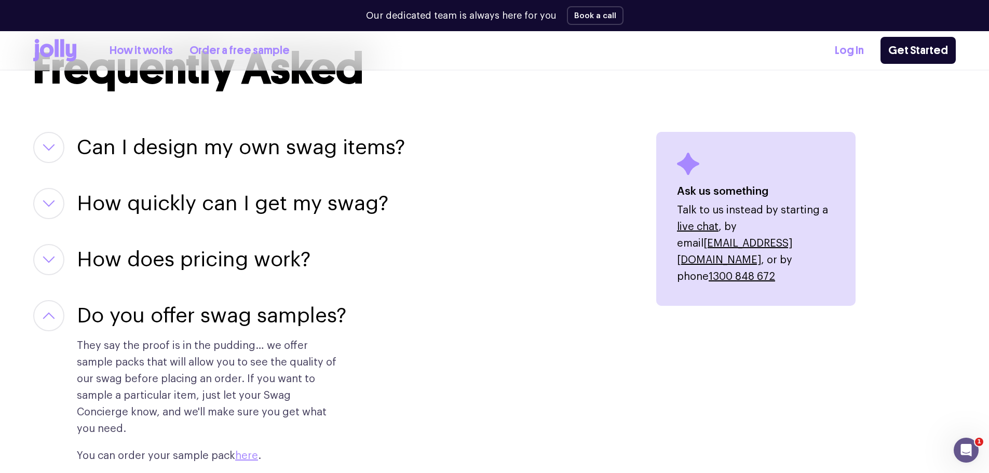
scroll to position [1402, 0]
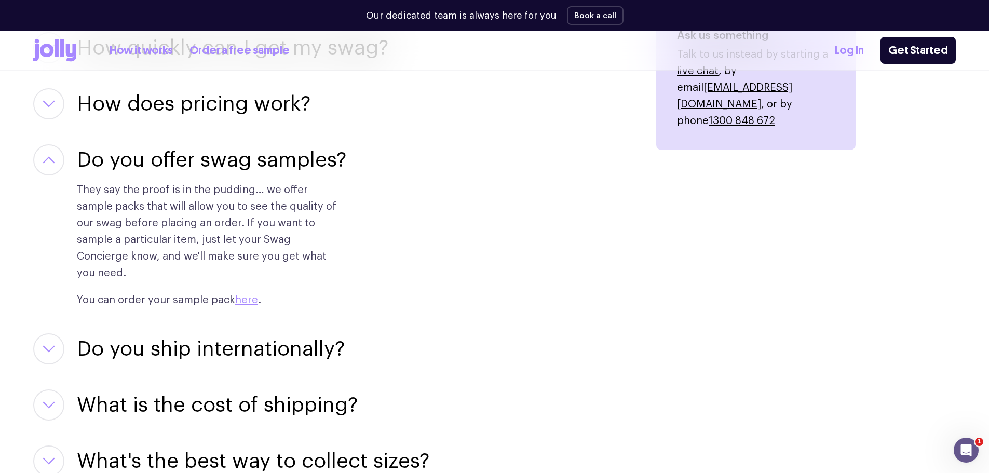
click at [45, 164] on button "button" at bounding box center [48, 159] width 31 height 31
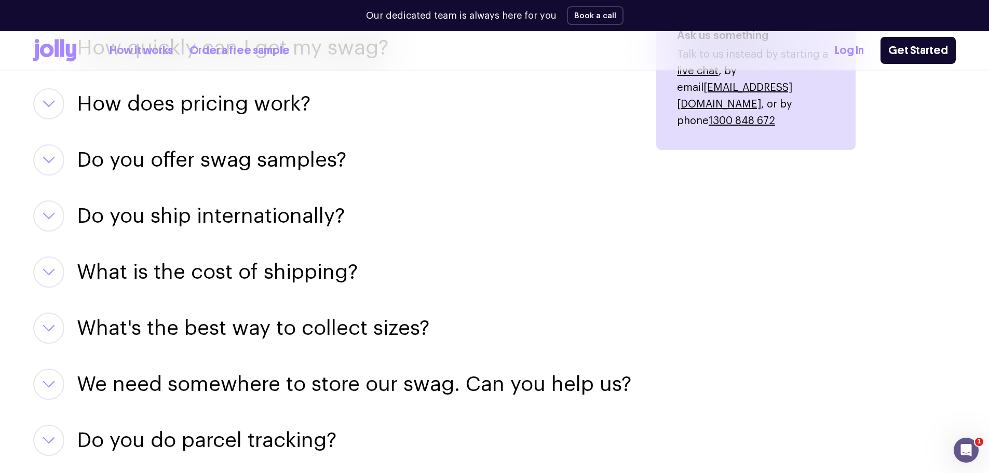
click at [57, 210] on button "button" at bounding box center [48, 215] width 31 height 31
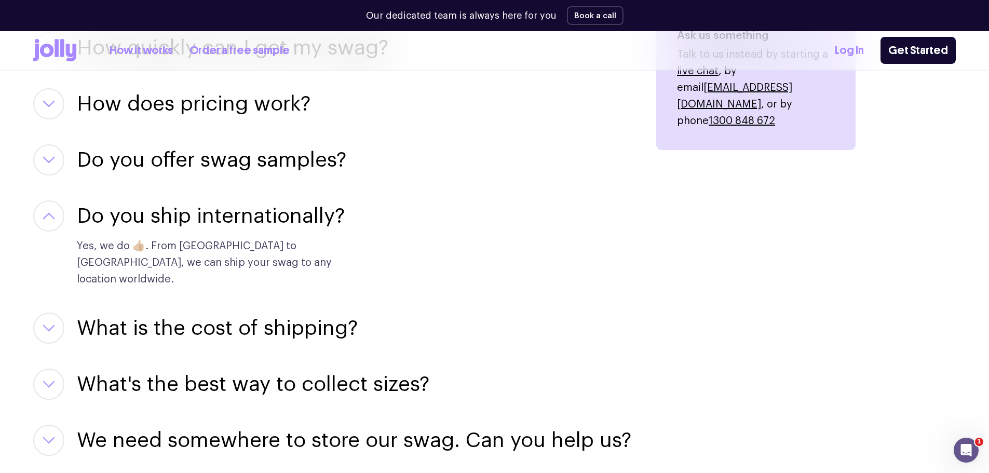
click at [56, 216] on button "button" at bounding box center [48, 215] width 31 height 31
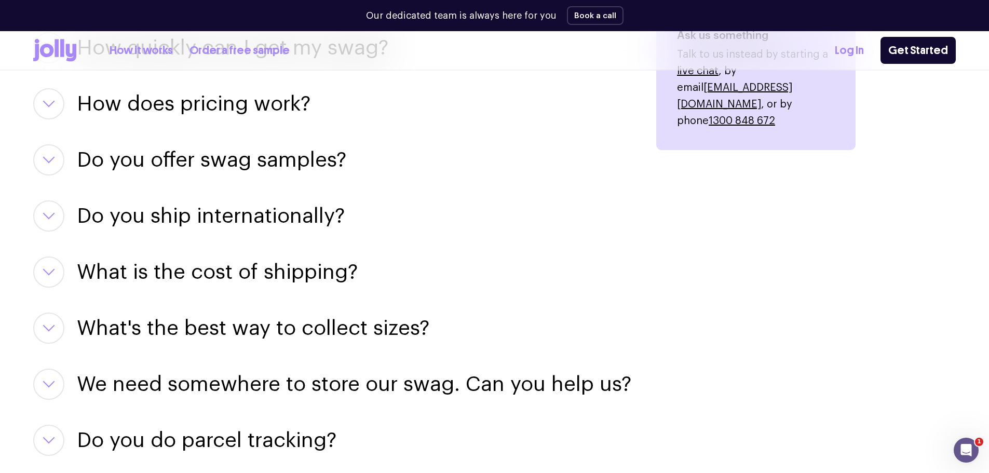
click at [52, 260] on button "button" at bounding box center [48, 272] width 31 height 31
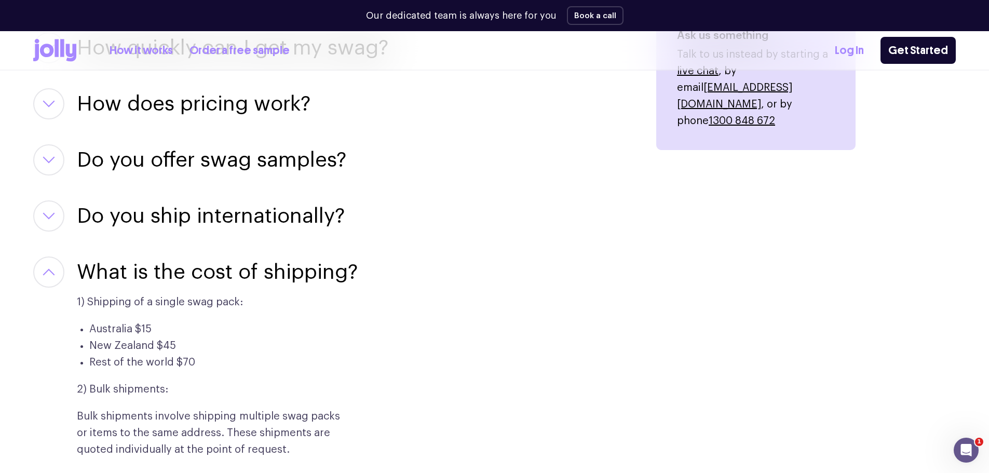
scroll to position [1506, 0]
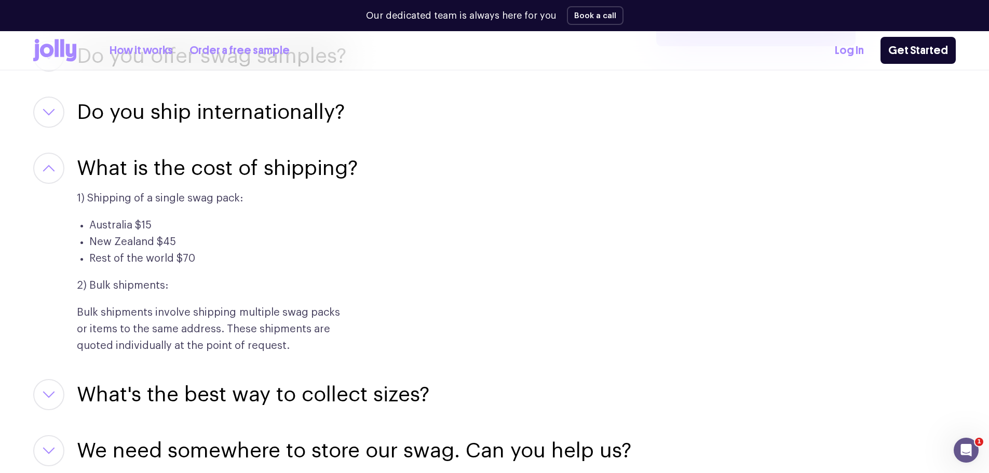
click at [47, 164] on button "button" at bounding box center [48, 168] width 31 height 31
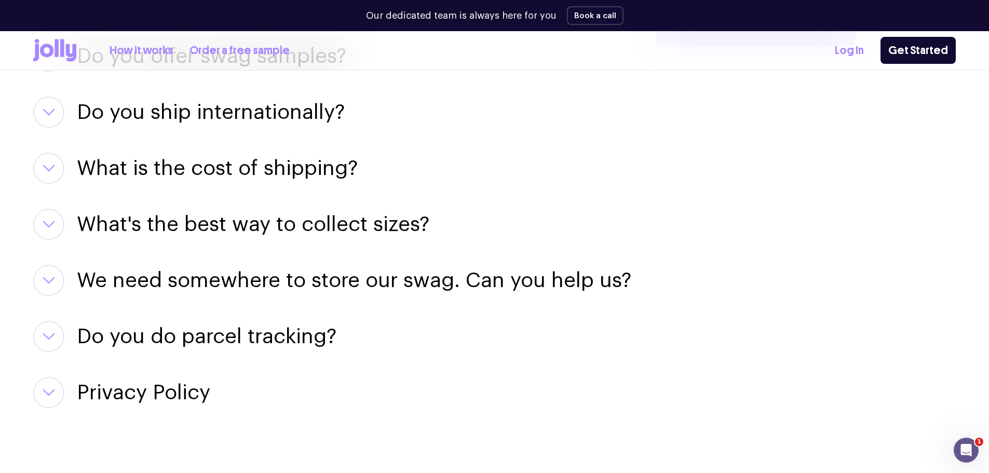
click at [44, 226] on icon "button" at bounding box center [49, 224] width 12 height 7
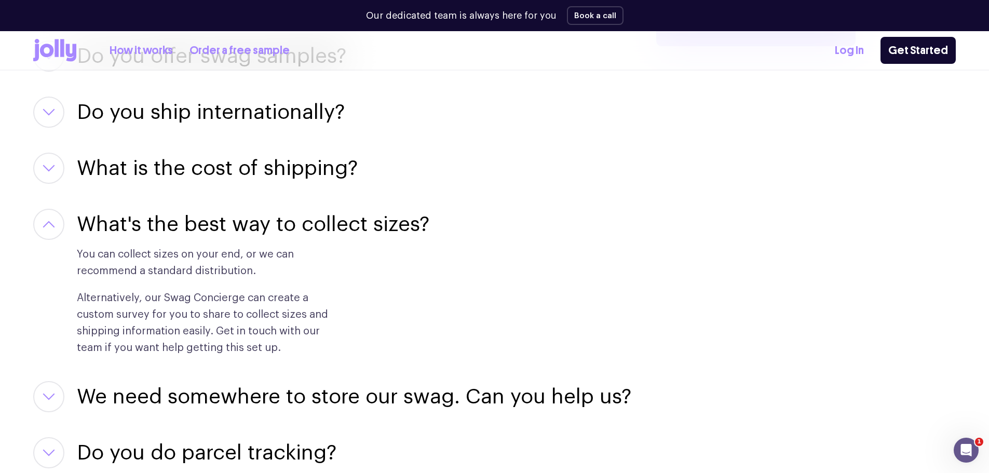
click at [56, 211] on button "button" at bounding box center [48, 224] width 31 height 31
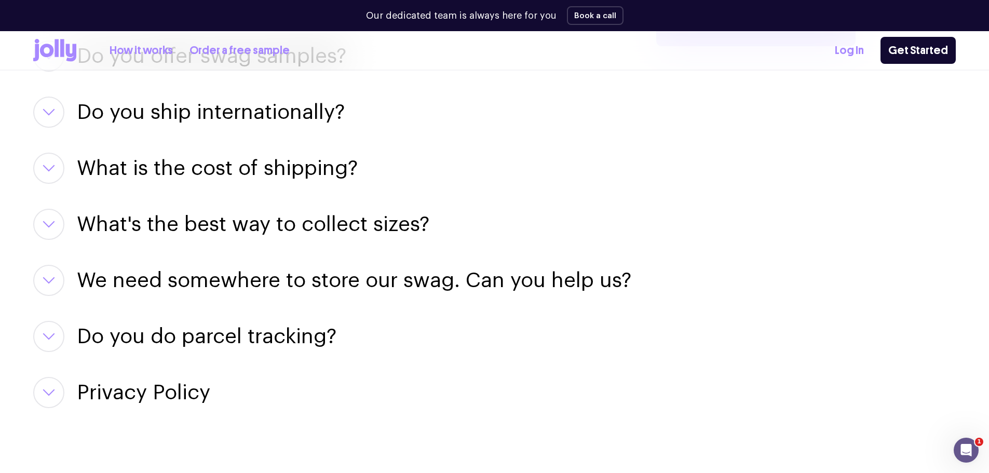
scroll to position [1558, 0]
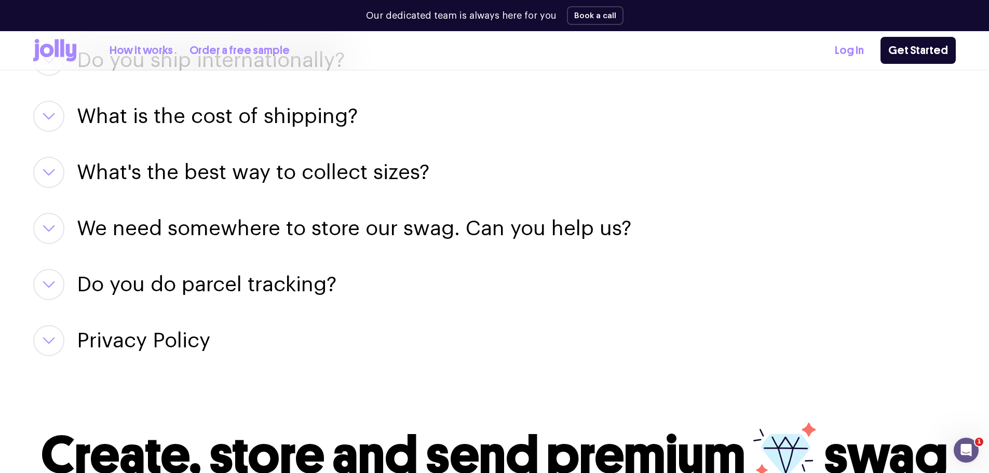
click at [51, 226] on icon "button" at bounding box center [49, 228] width 12 height 7
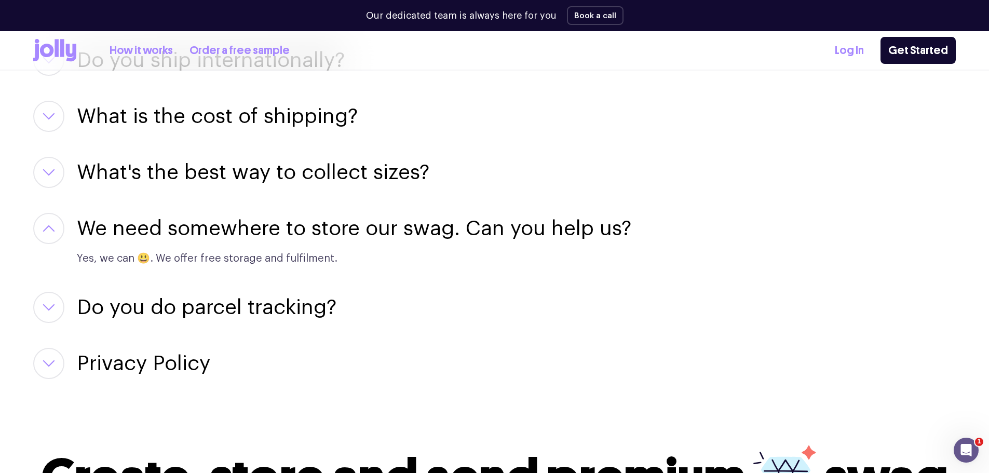
click at [52, 227] on icon "button" at bounding box center [49, 228] width 12 height 7
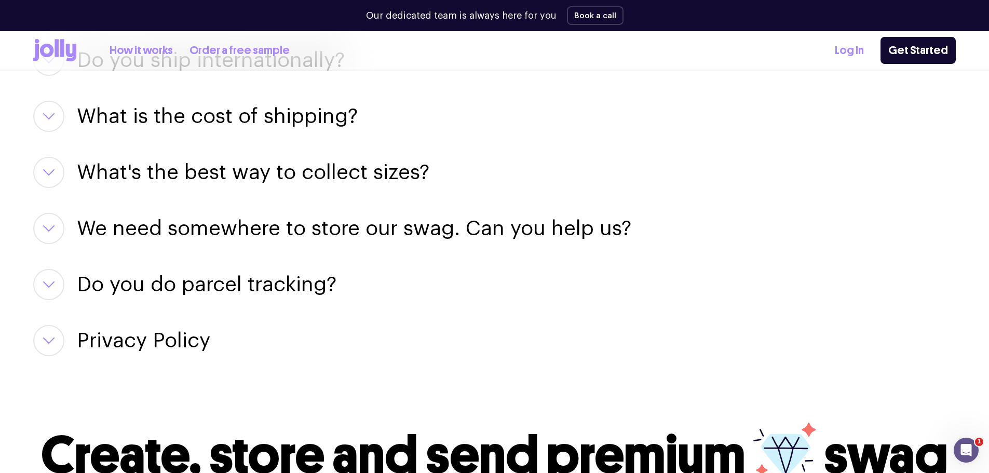
click at [52, 288] on icon "button" at bounding box center [49, 284] width 12 height 7
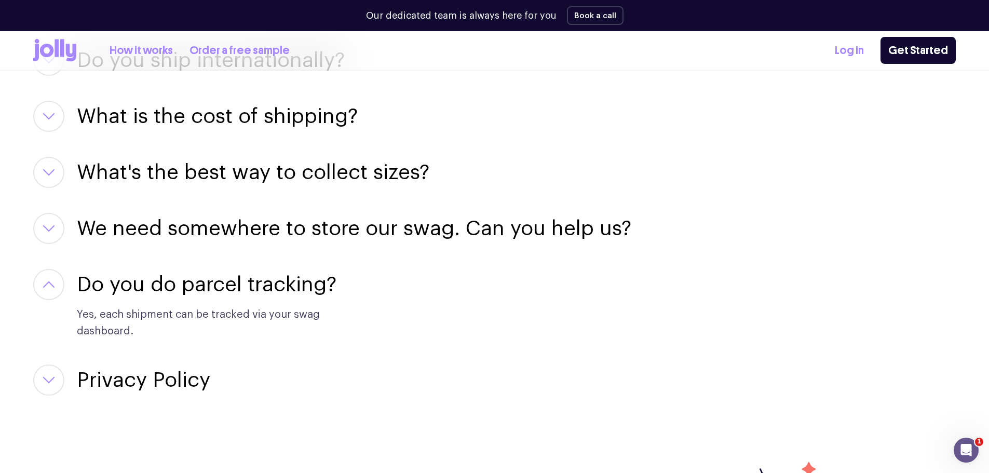
click at [71, 301] on div "Do you do parcel tracking? Yes, each shipment can be tracked via your swag dash…" at bounding box center [332, 304] width 598 height 71
click at [44, 288] on button "button" at bounding box center [48, 284] width 31 height 31
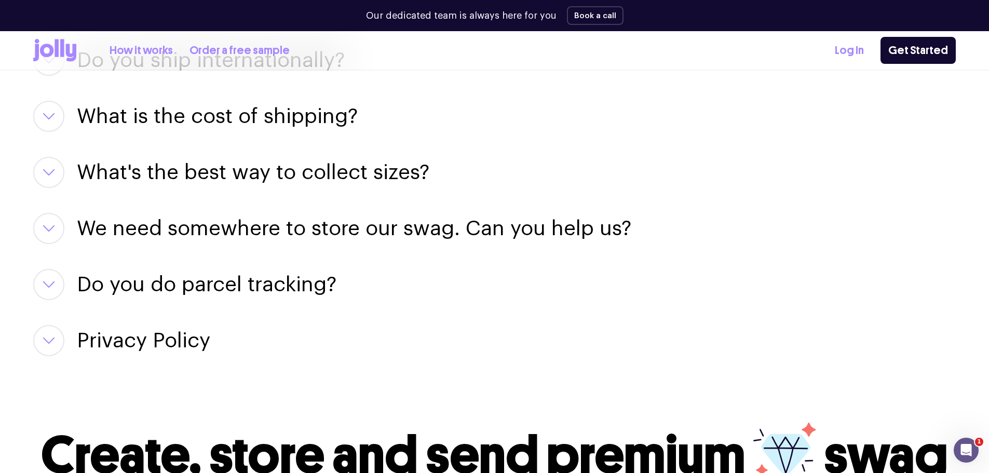
click at [51, 352] on button "button" at bounding box center [48, 340] width 31 height 31
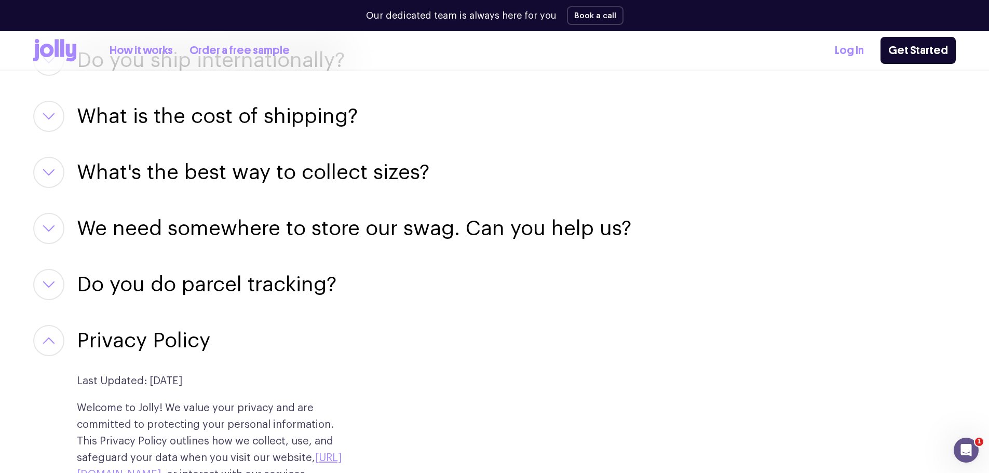
click at [51, 352] on button "button" at bounding box center [48, 340] width 31 height 31
click at [47, 351] on button "button" at bounding box center [48, 340] width 31 height 31
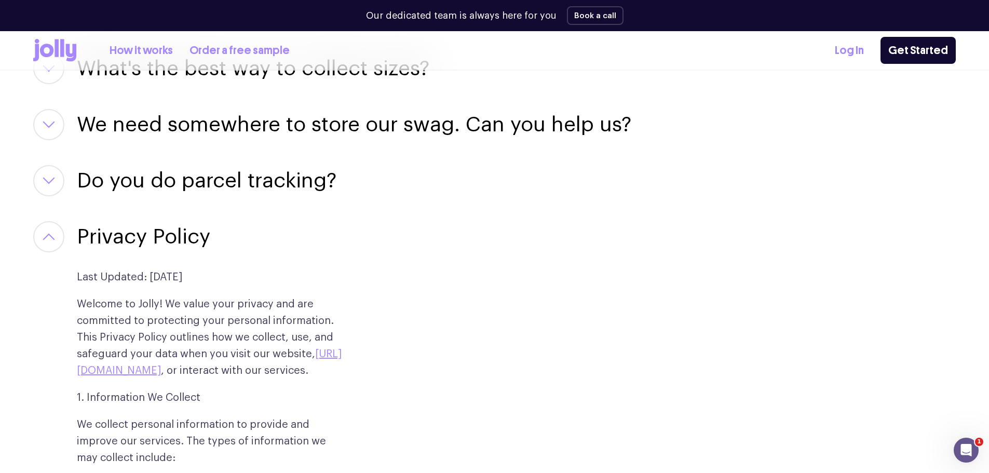
scroll to position [1714, 0]
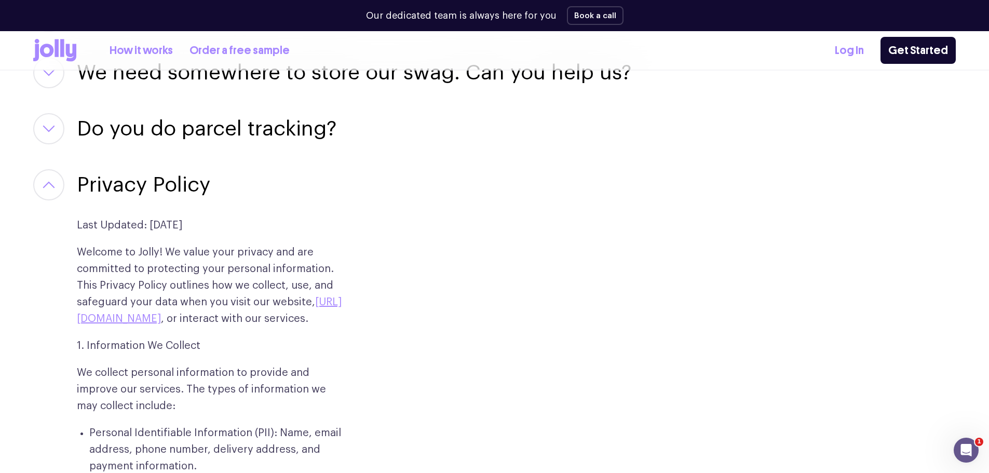
click at [38, 187] on button "button" at bounding box center [48, 184] width 31 height 31
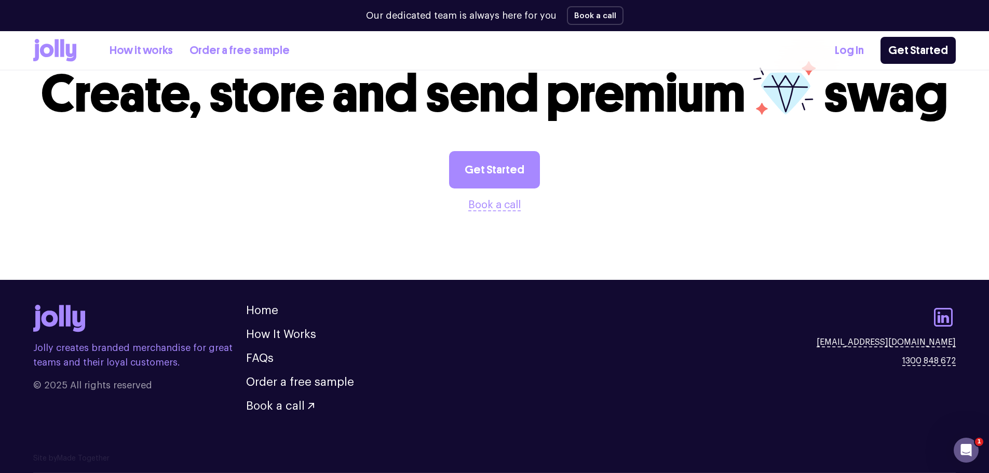
scroll to position [1920, 0]
click at [262, 383] on link "Order a free sample" at bounding box center [300, 382] width 108 height 11
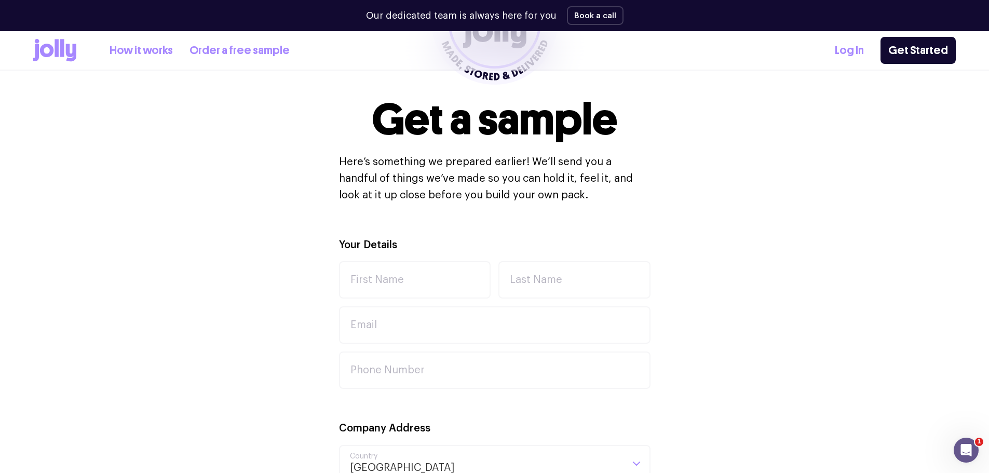
scroll to position [312, 0]
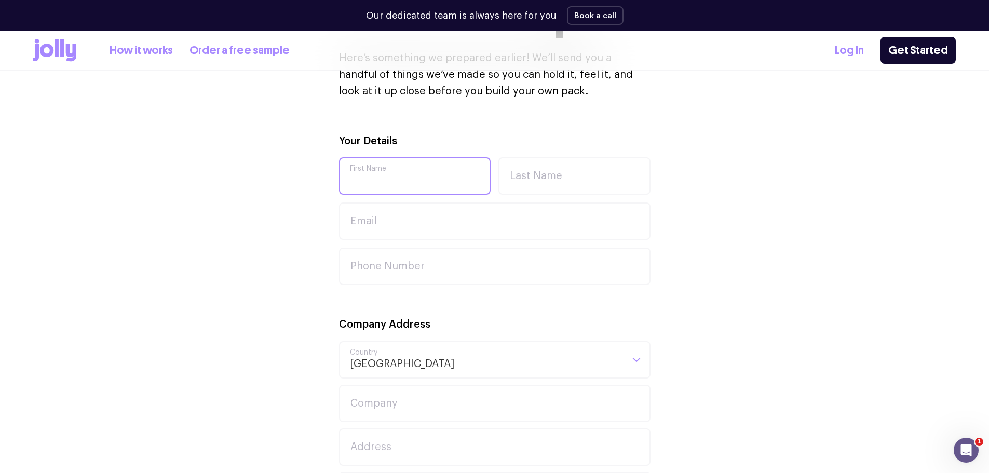
click at [413, 177] on input "First Name" at bounding box center [415, 175] width 152 height 37
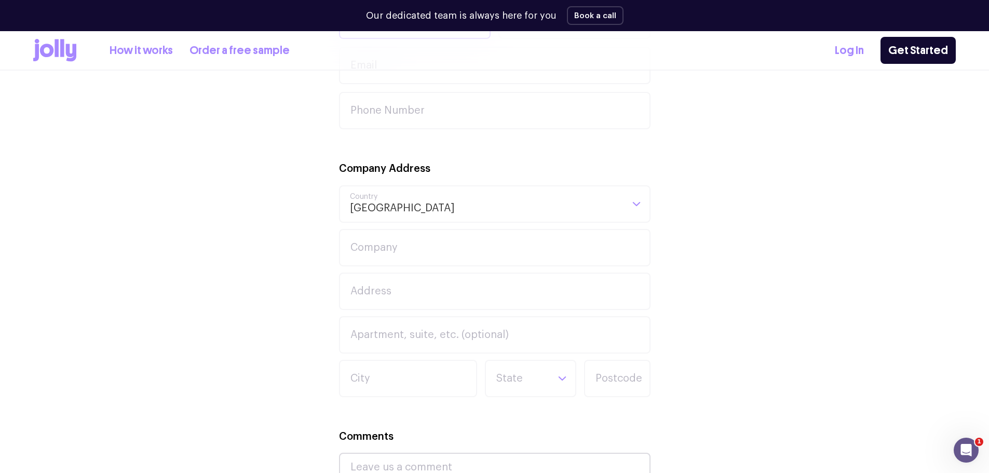
scroll to position [364, 0]
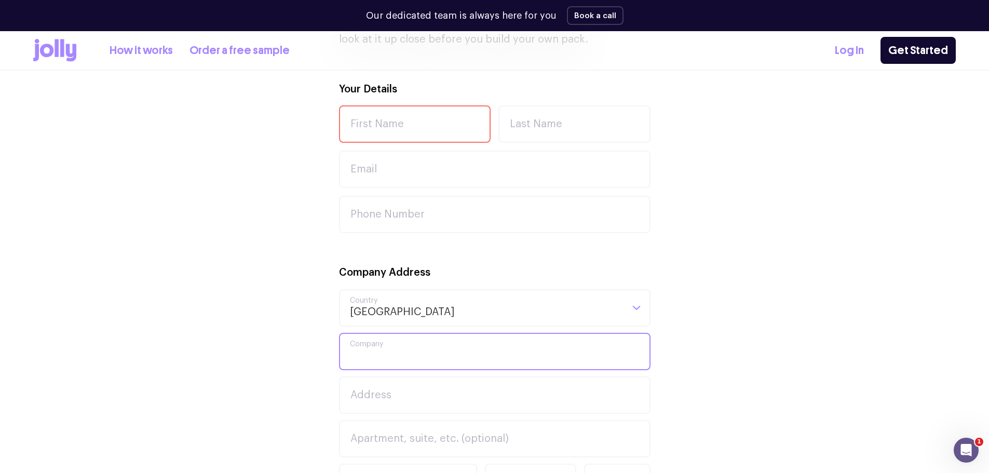
click at [389, 340] on input "Company" at bounding box center [495, 351] width 312 height 37
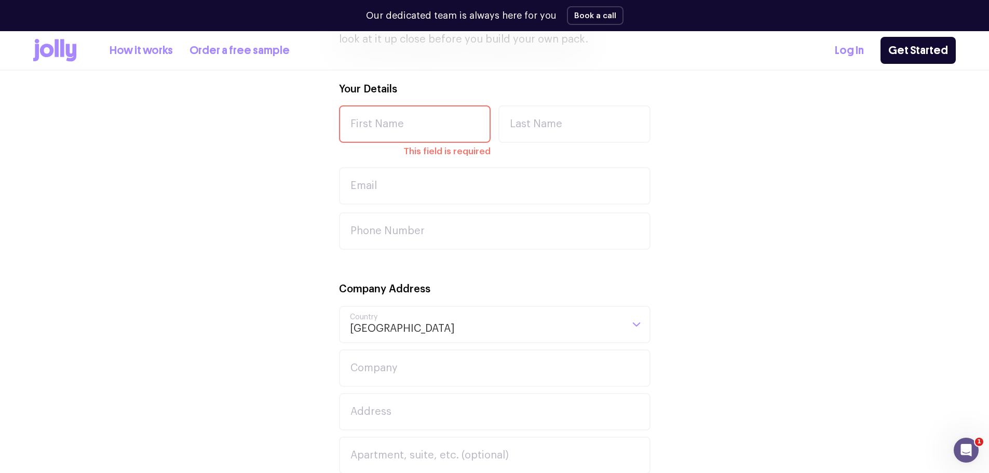
click at [665, 164] on div "Your Details First Name This field is required Last Name Email Phone Number Com…" at bounding box center [494, 429] width 923 height 696
click at [434, 116] on input "First Name" at bounding box center [415, 123] width 152 height 37
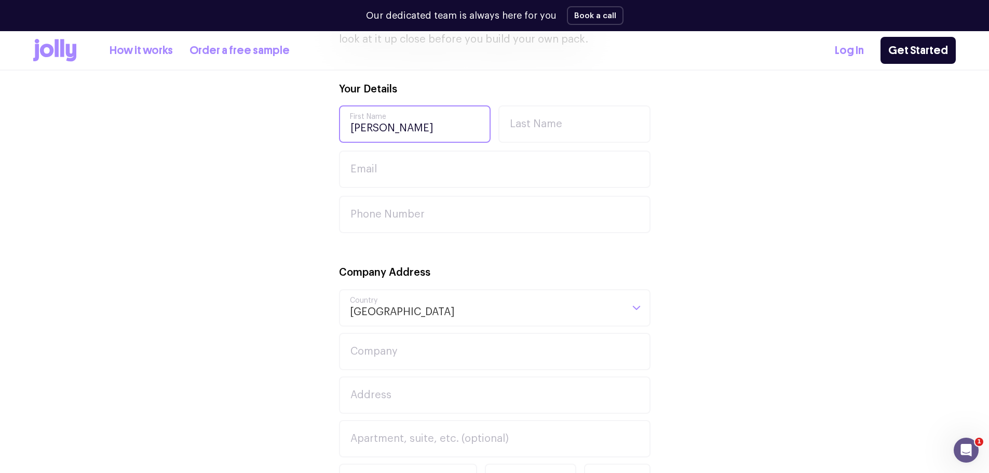
type input "Jake"
type input "Collyer"
